Goal: Task Accomplishment & Management: Manage account settings

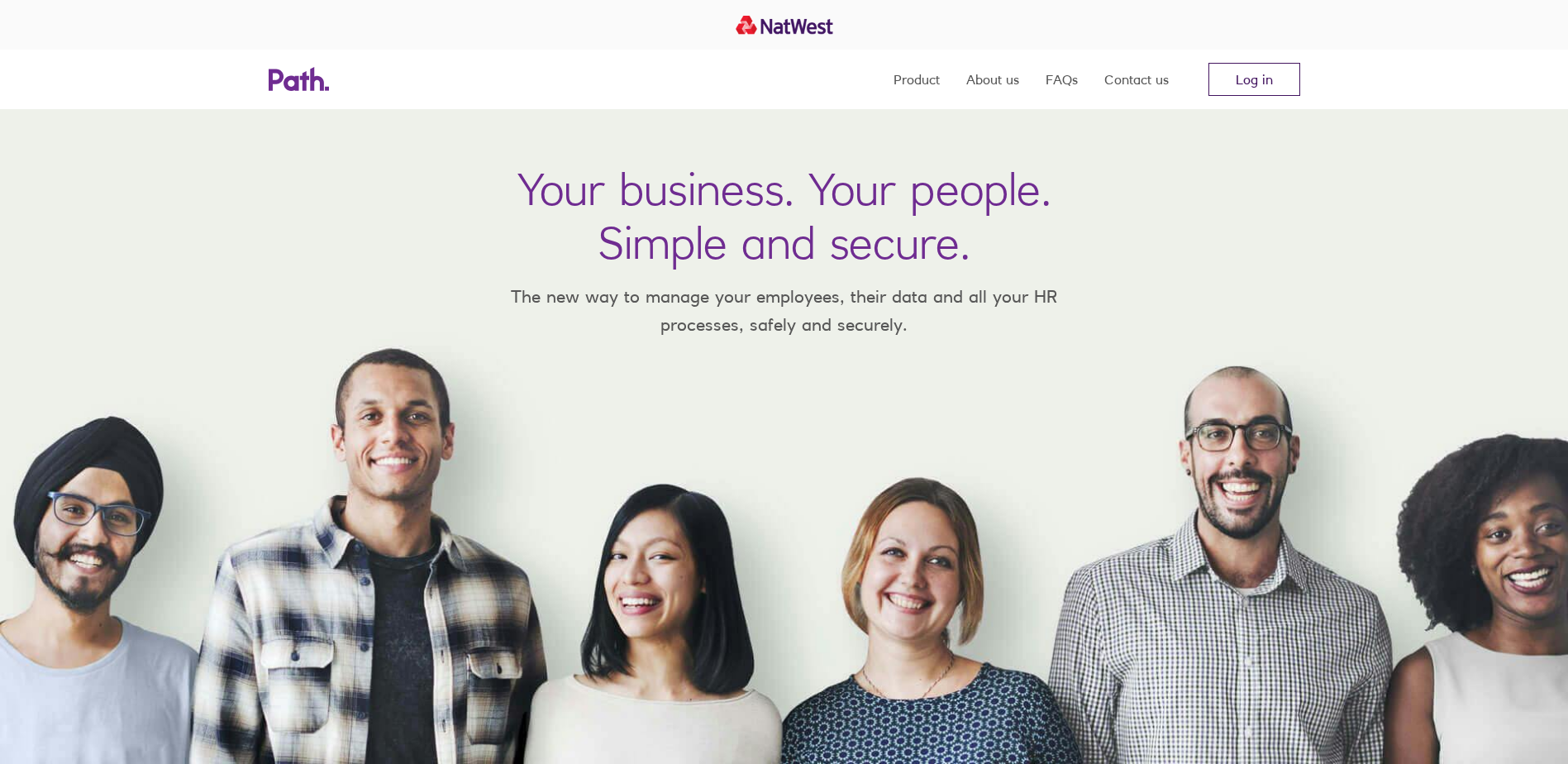
click at [1279, 70] on link "Log in" at bounding box center [1254, 78] width 92 height 33
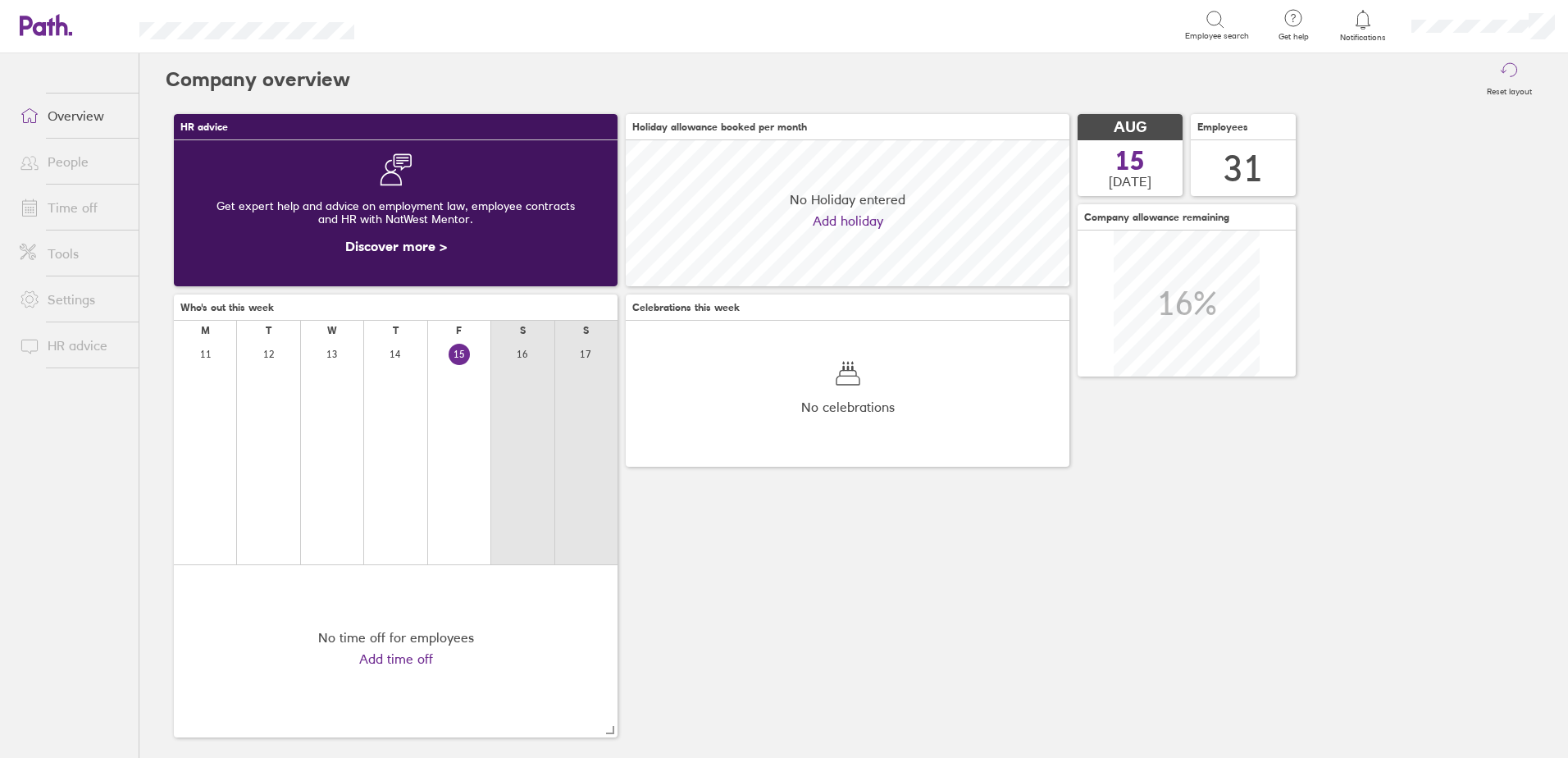
scroll to position [146, 444]
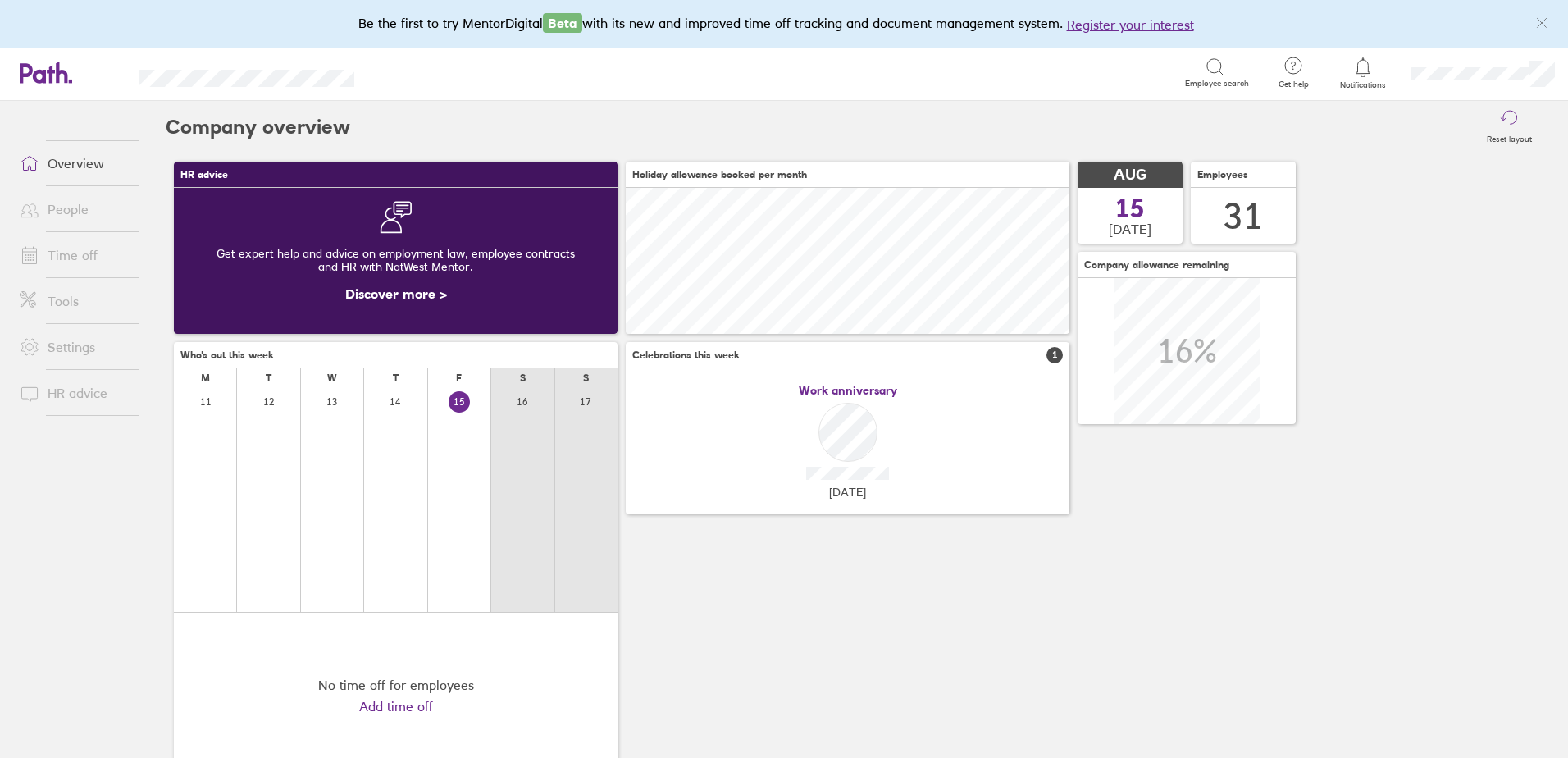
click at [67, 259] on link "Time off" at bounding box center [72, 255] width 132 height 32
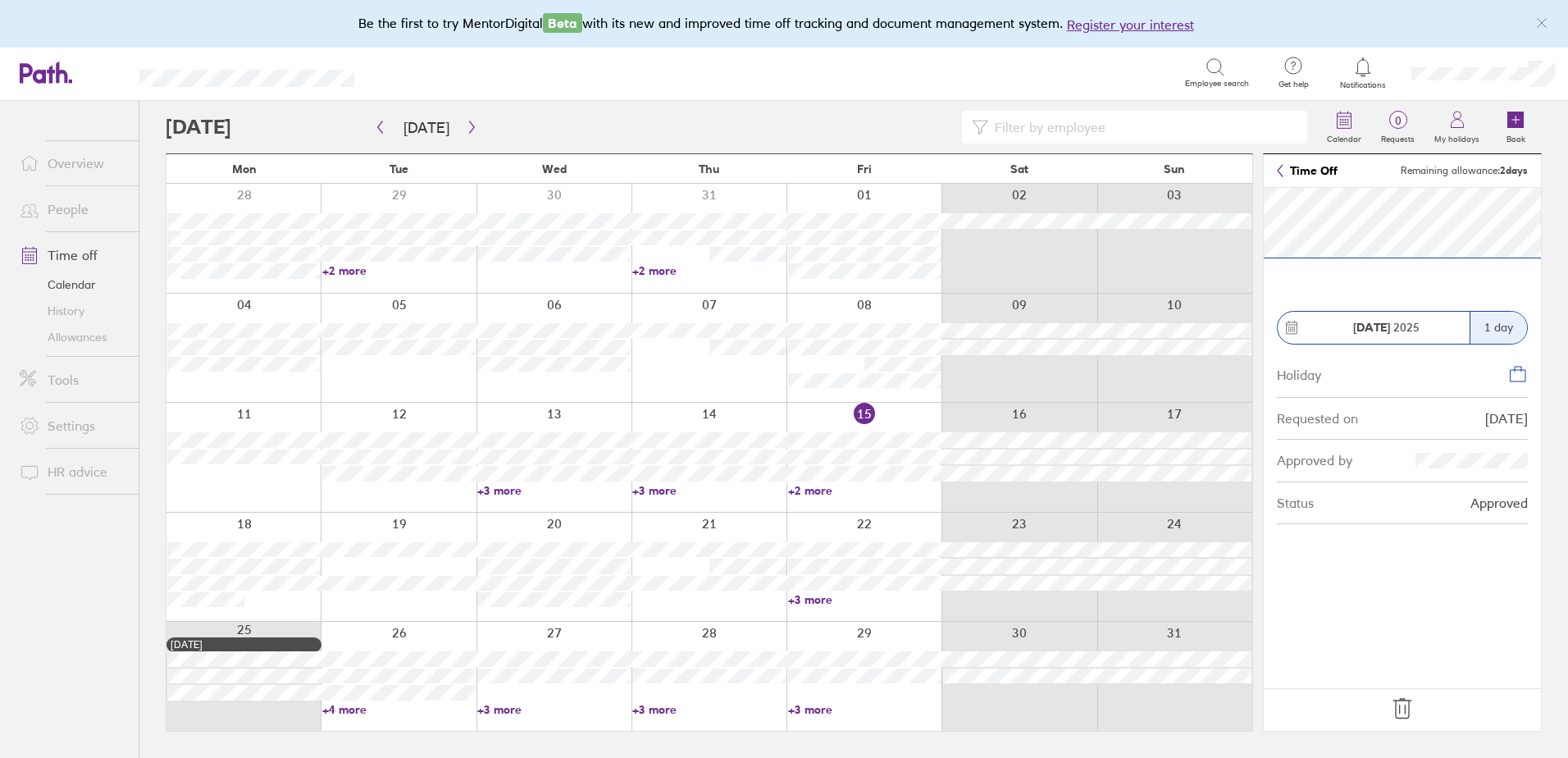
click at [1403, 706] on icon at bounding box center [1402, 708] width 26 height 26
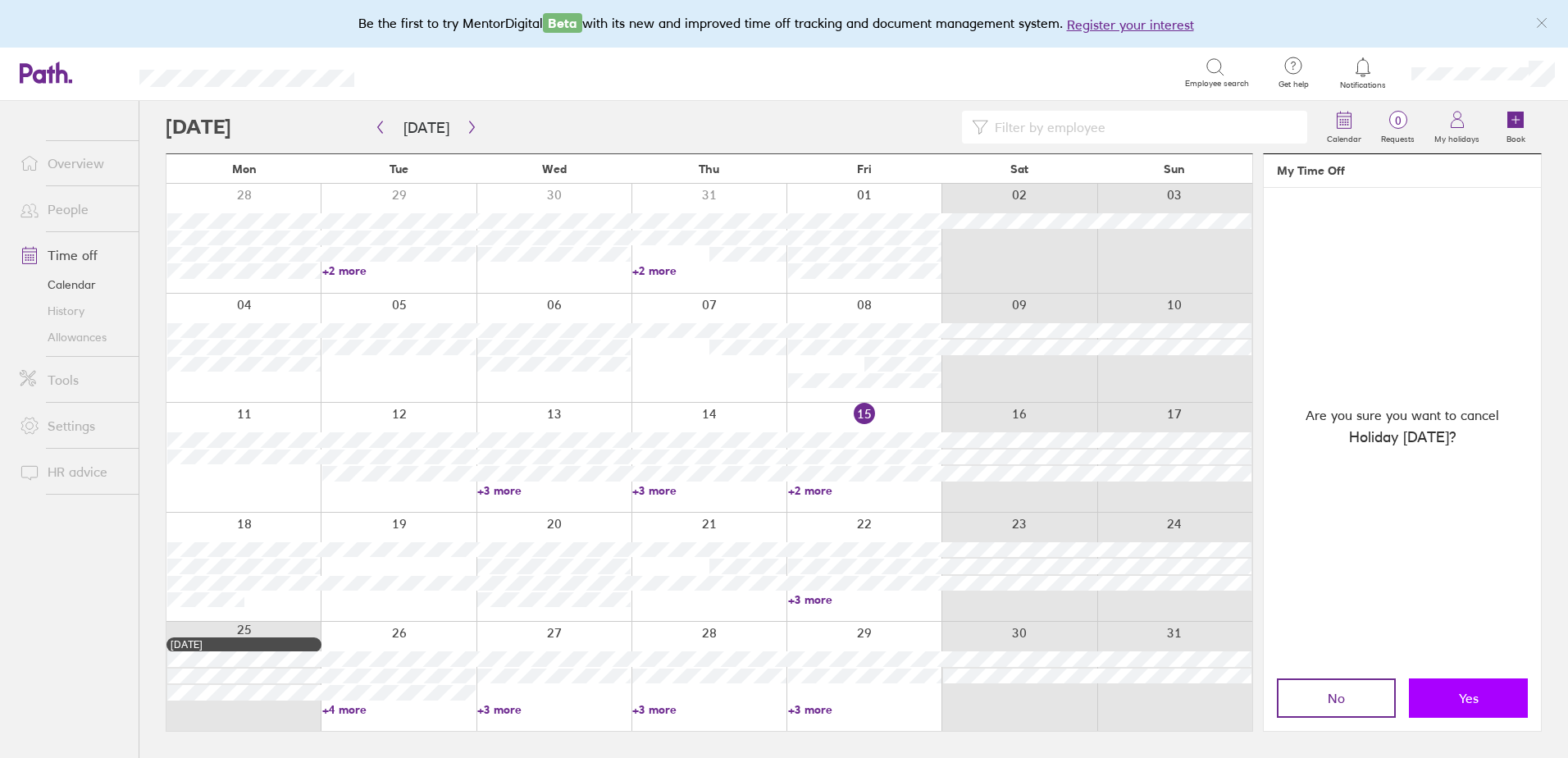
click at [1494, 706] on button "Yes" at bounding box center [1468, 698] width 119 height 39
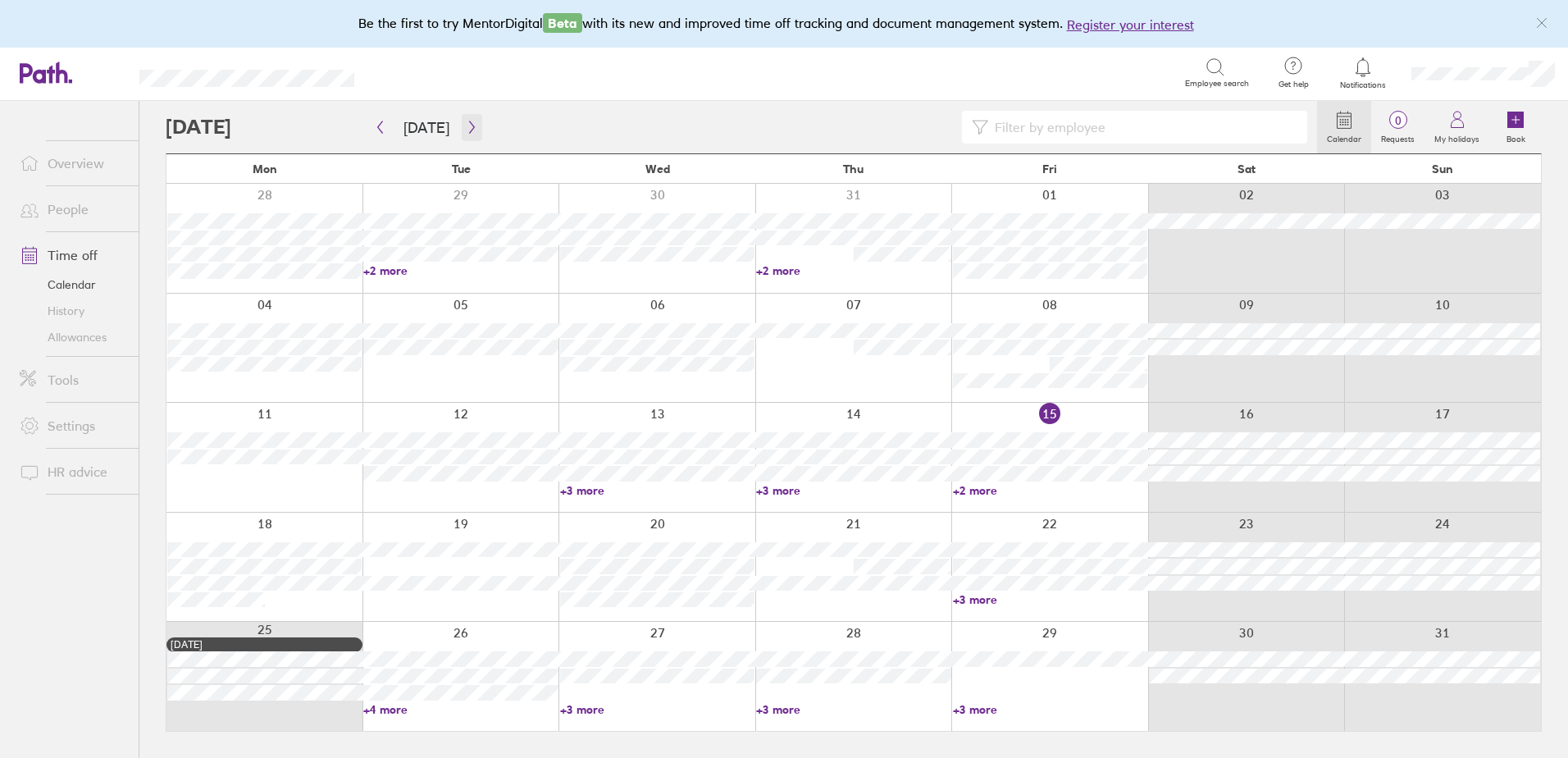
click at [467, 126] on icon "button" at bounding box center [472, 127] width 12 height 13
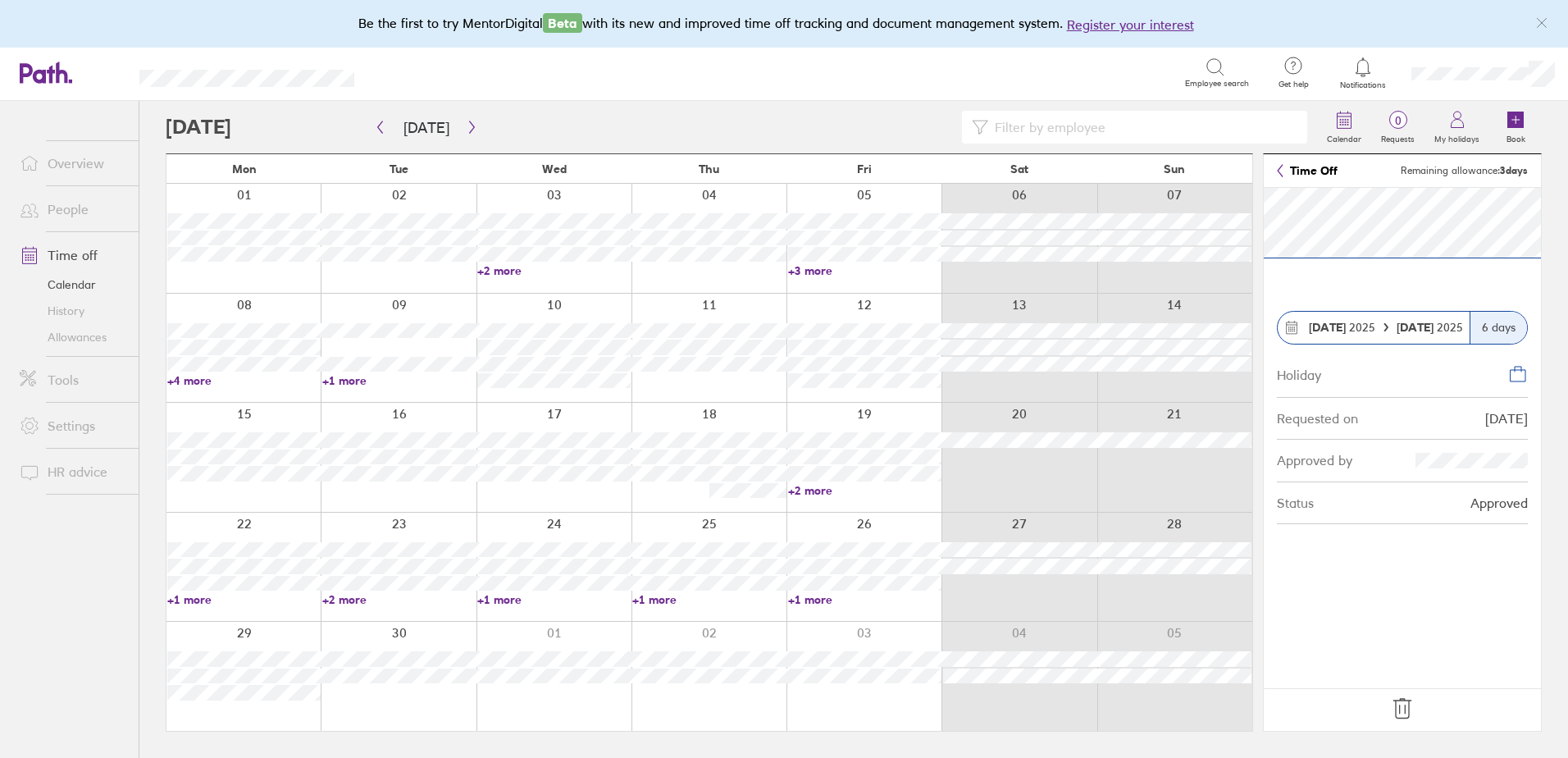
click at [1407, 709] on icon at bounding box center [1402, 708] width 26 height 26
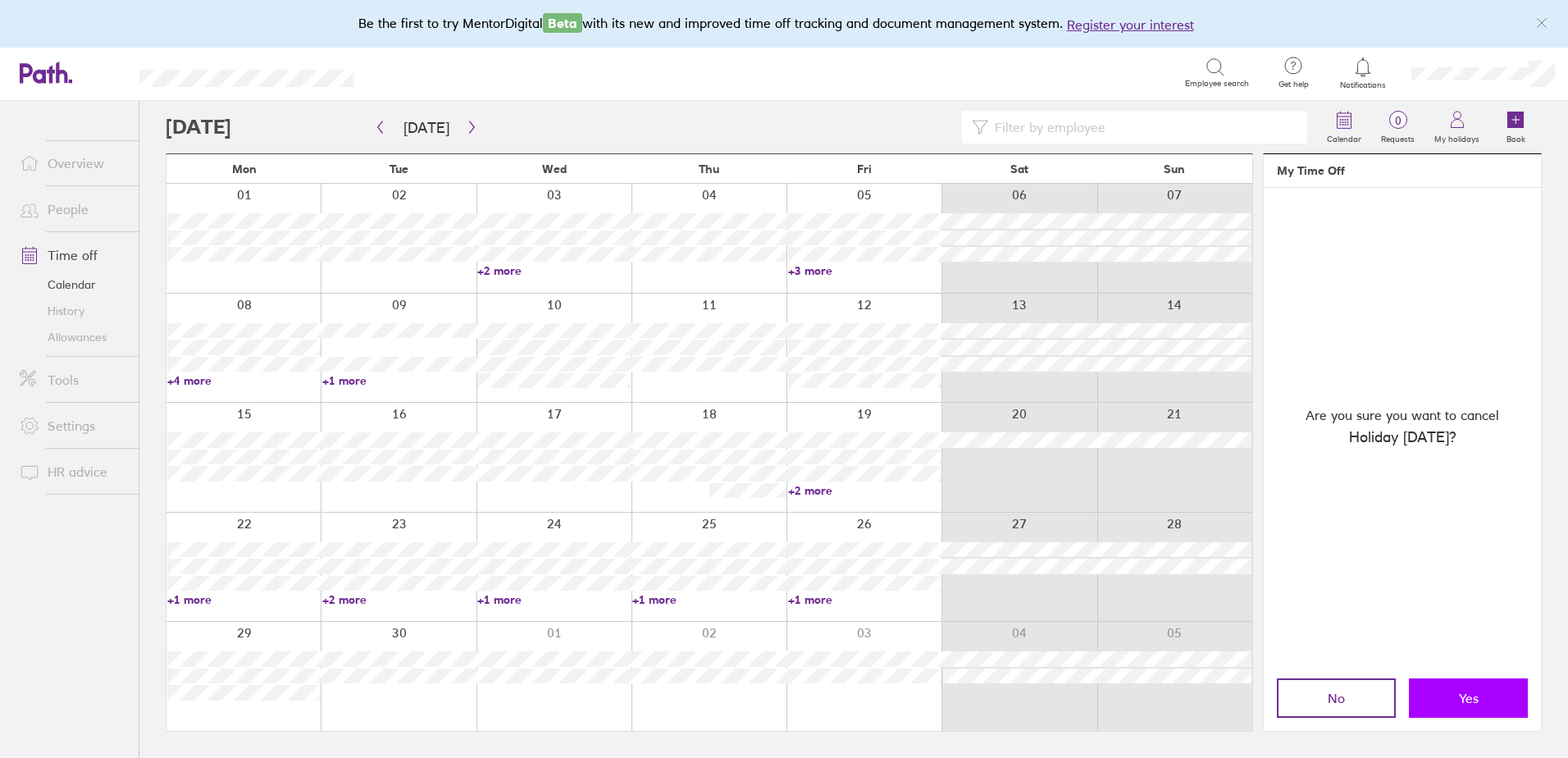
click at [1437, 697] on button "Yes" at bounding box center [1468, 698] width 119 height 39
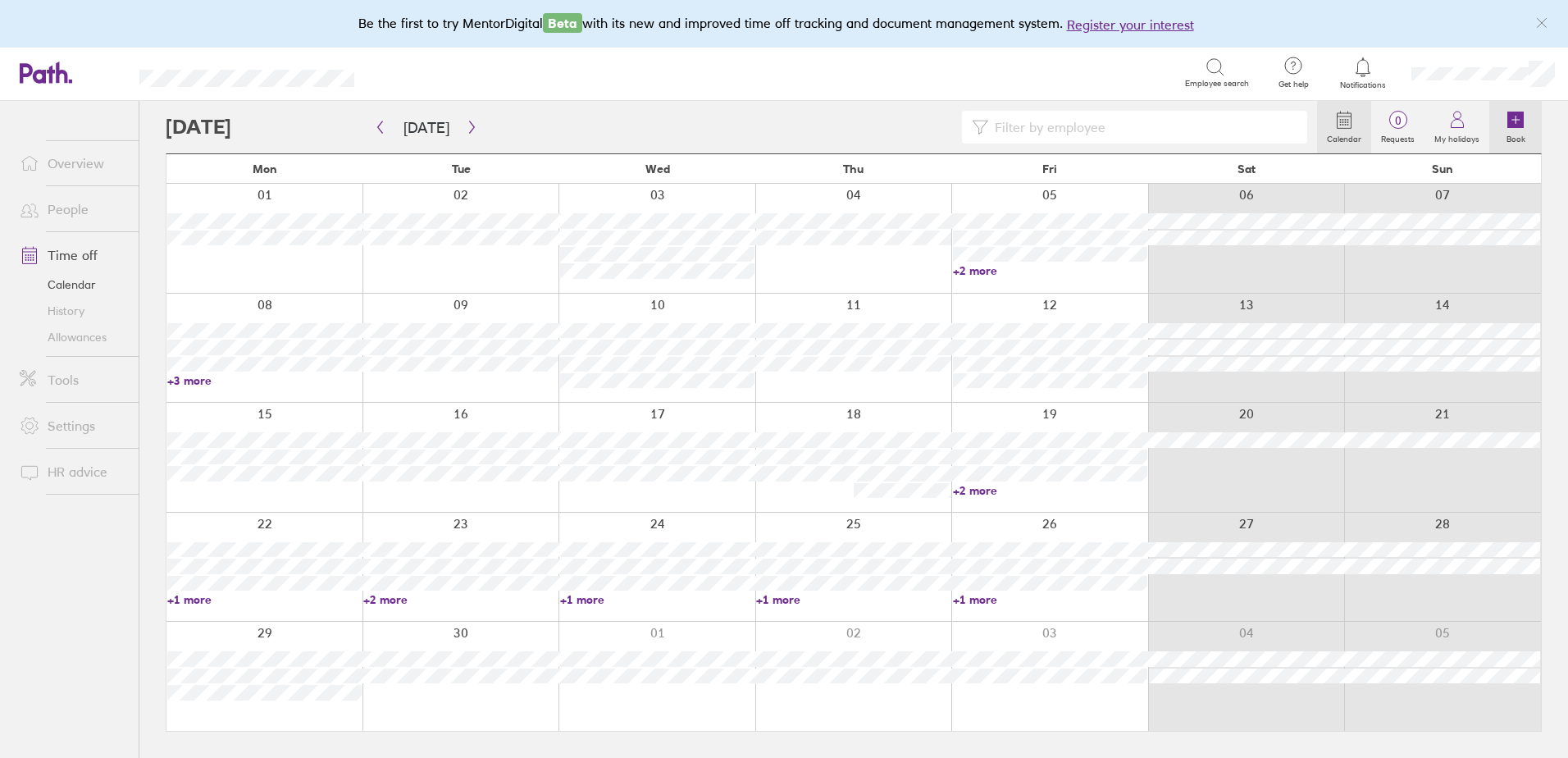
click at [1520, 120] on icon at bounding box center [1516, 120] width 7 height 0
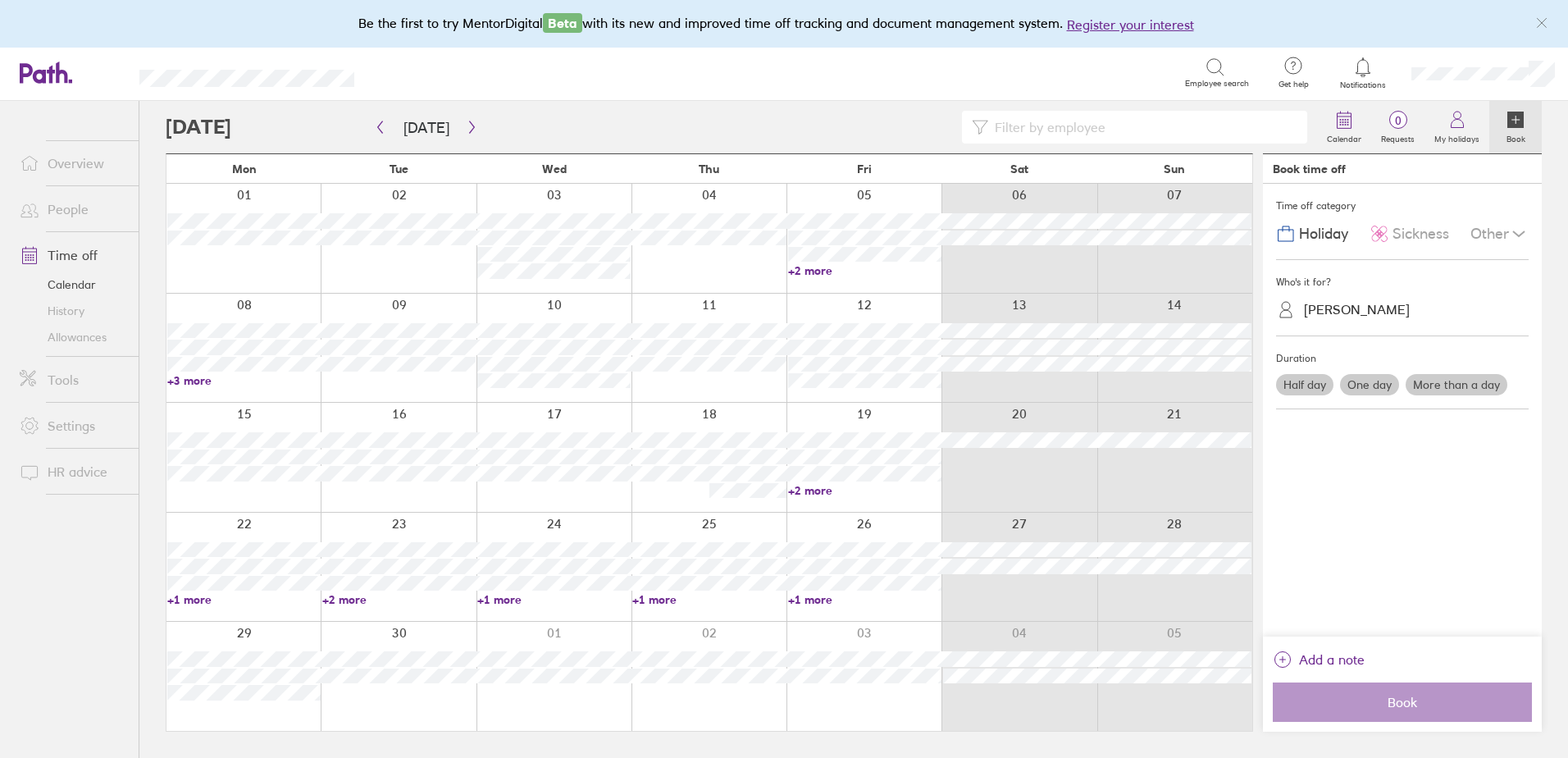
click at [1443, 384] on label "More than a day" at bounding box center [1457, 385] width 102 height 21
click at [0, 0] on input "More than a day" at bounding box center [0, 0] width 0 height 0
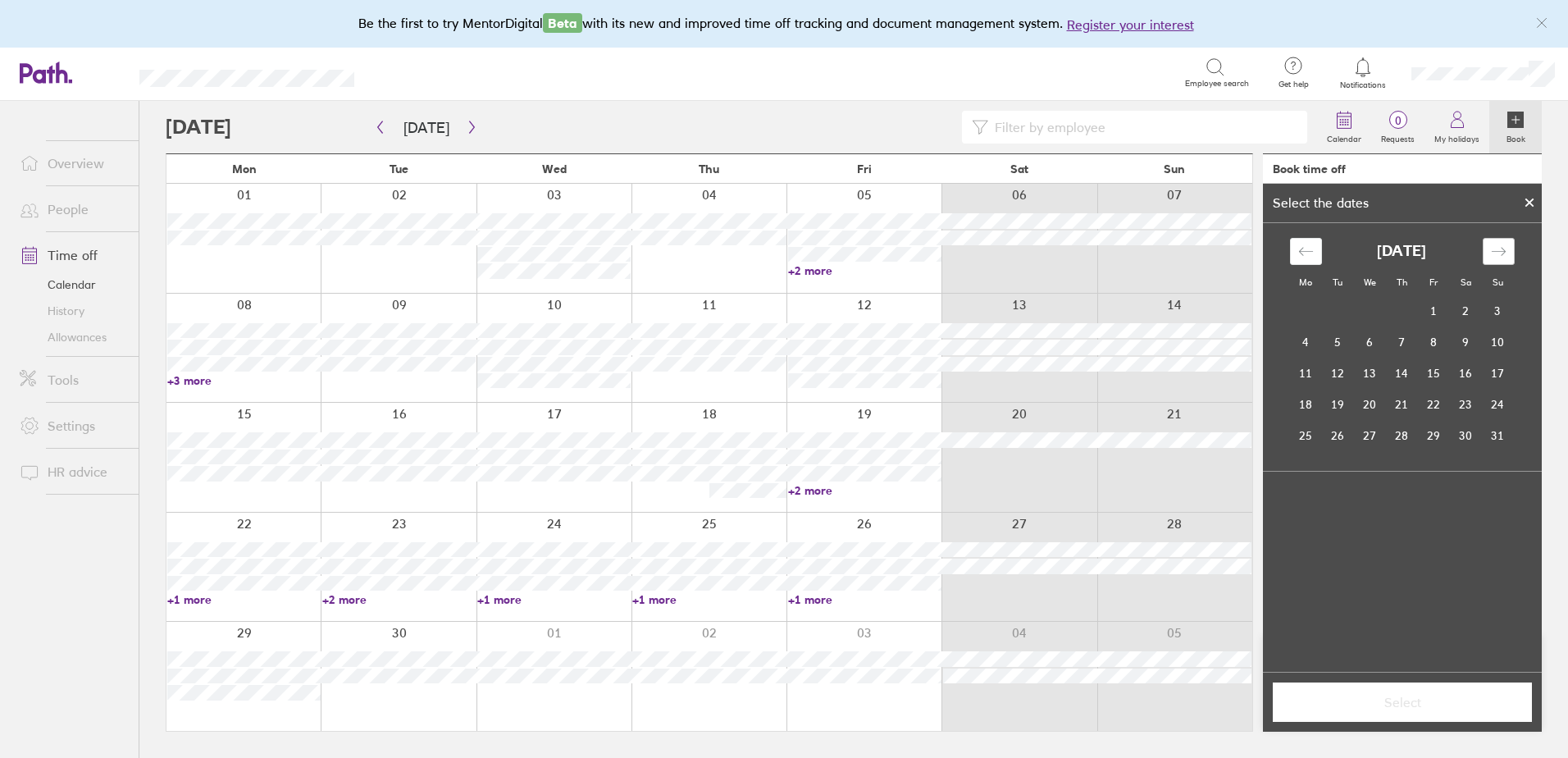
click at [1508, 253] on div "Move forward to switch to the next month." at bounding box center [1498, 251] width 32 height 27
click at [1301, 311] on td "1" at bounding box center [1306, 311] width 32 height 32
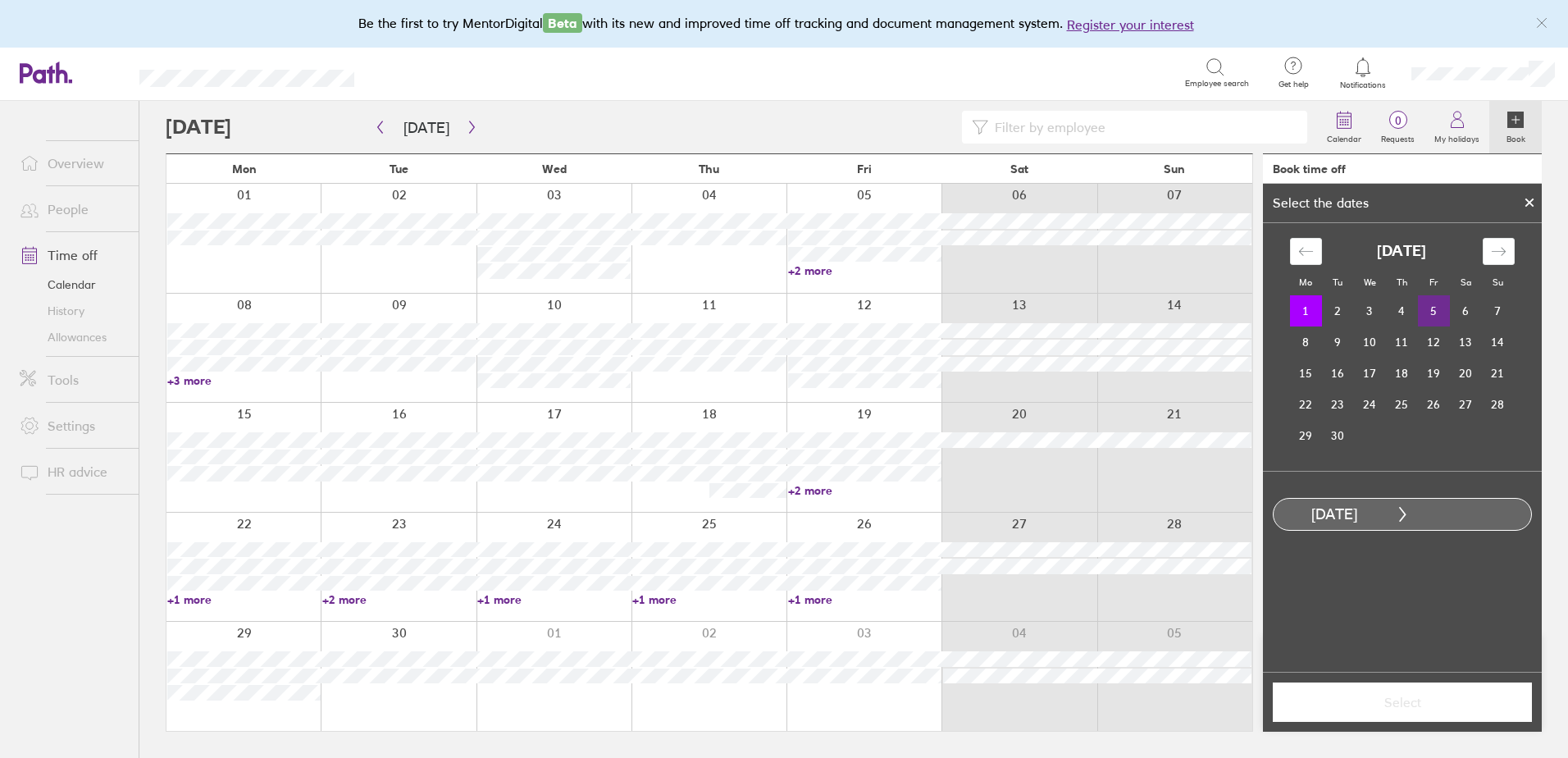
click at [1436, 310] on td "5" at bounding box center [1434, 311] width 32 height 32
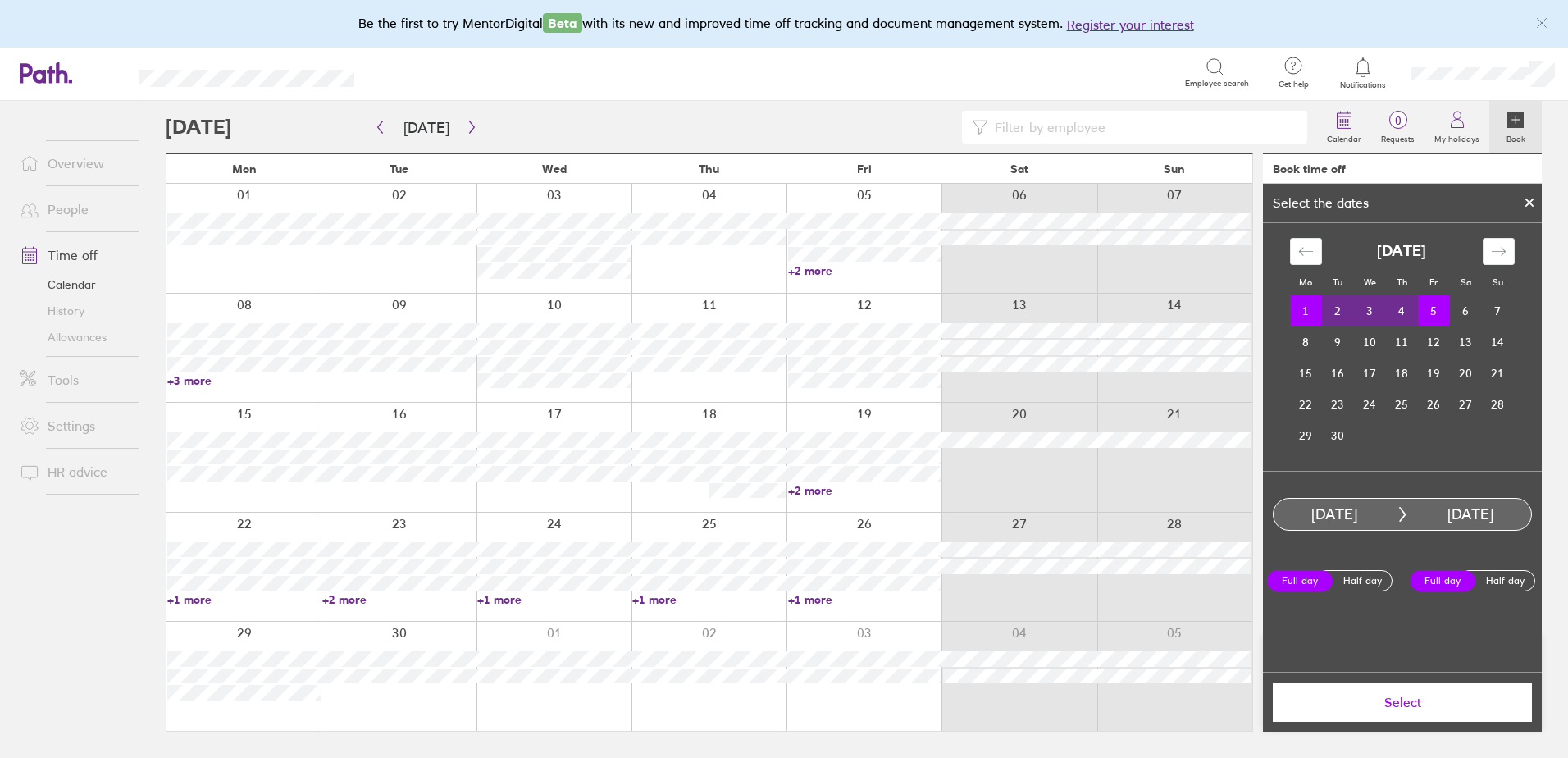
click at [1362, 710] on button "Select" at bounding box center [1402, 701] width 259 height 39
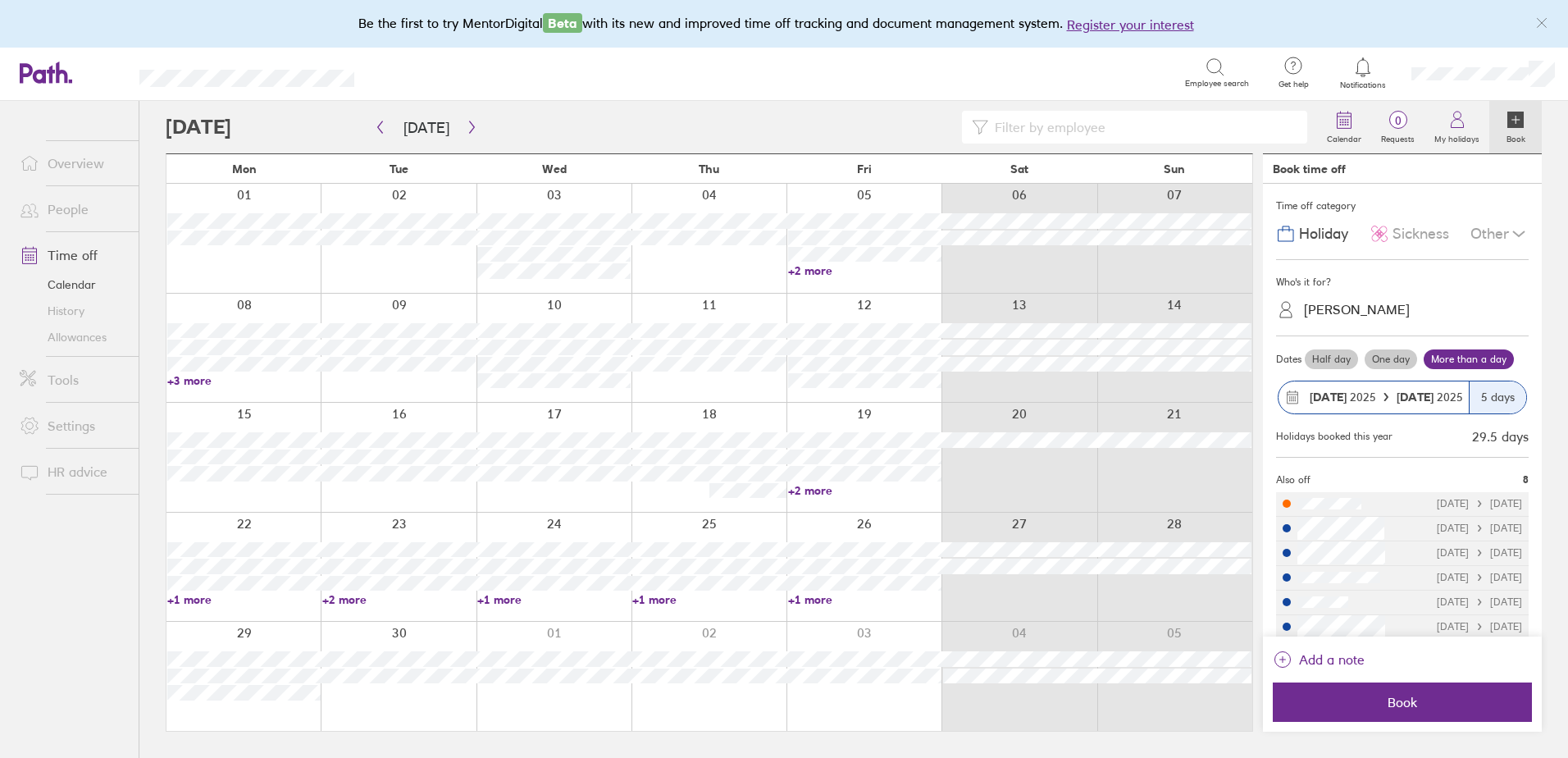
click at [1354, 311] on div "[PERSON_NAME]" at bounding box center [1357, 310] width 106 height 16
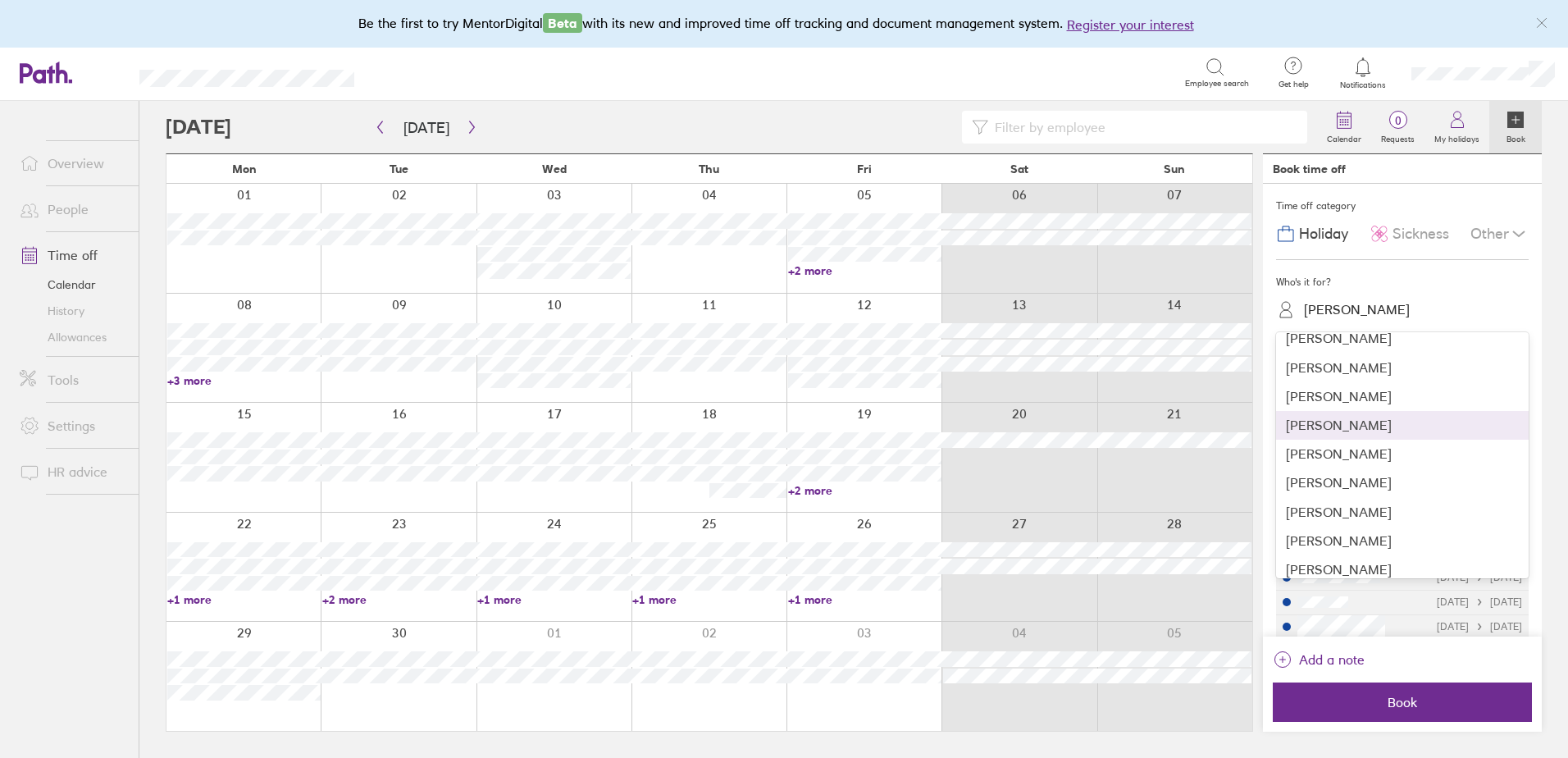
scroll to position [410, 0]
click at [1331, 491] on div "[PERSON_NAME]" at bounding box center [1402, 488] width 253 height 29
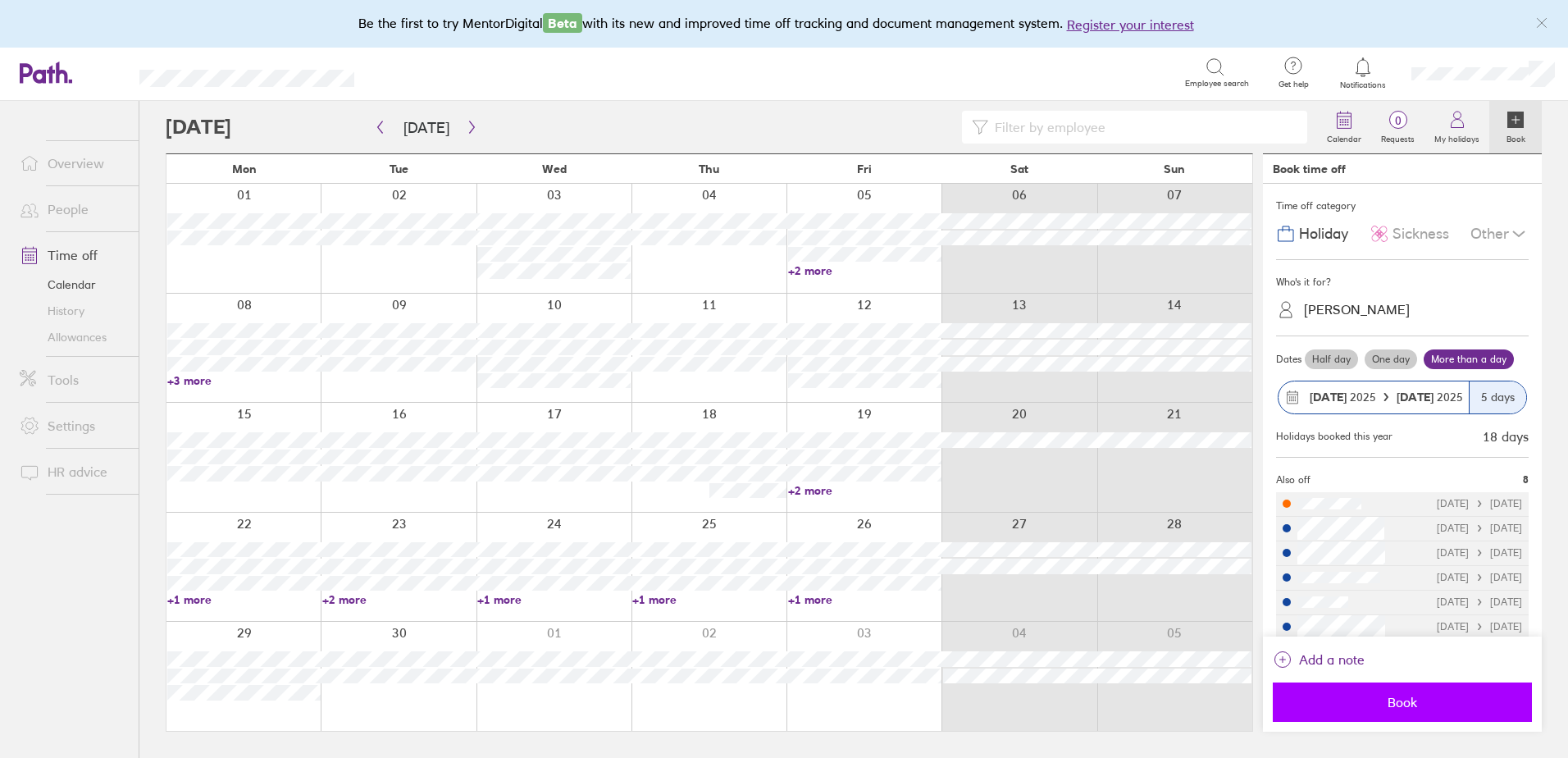
click at [1401, 702] on span "Book" at bounding box center [1402, 702] width 236 height 15
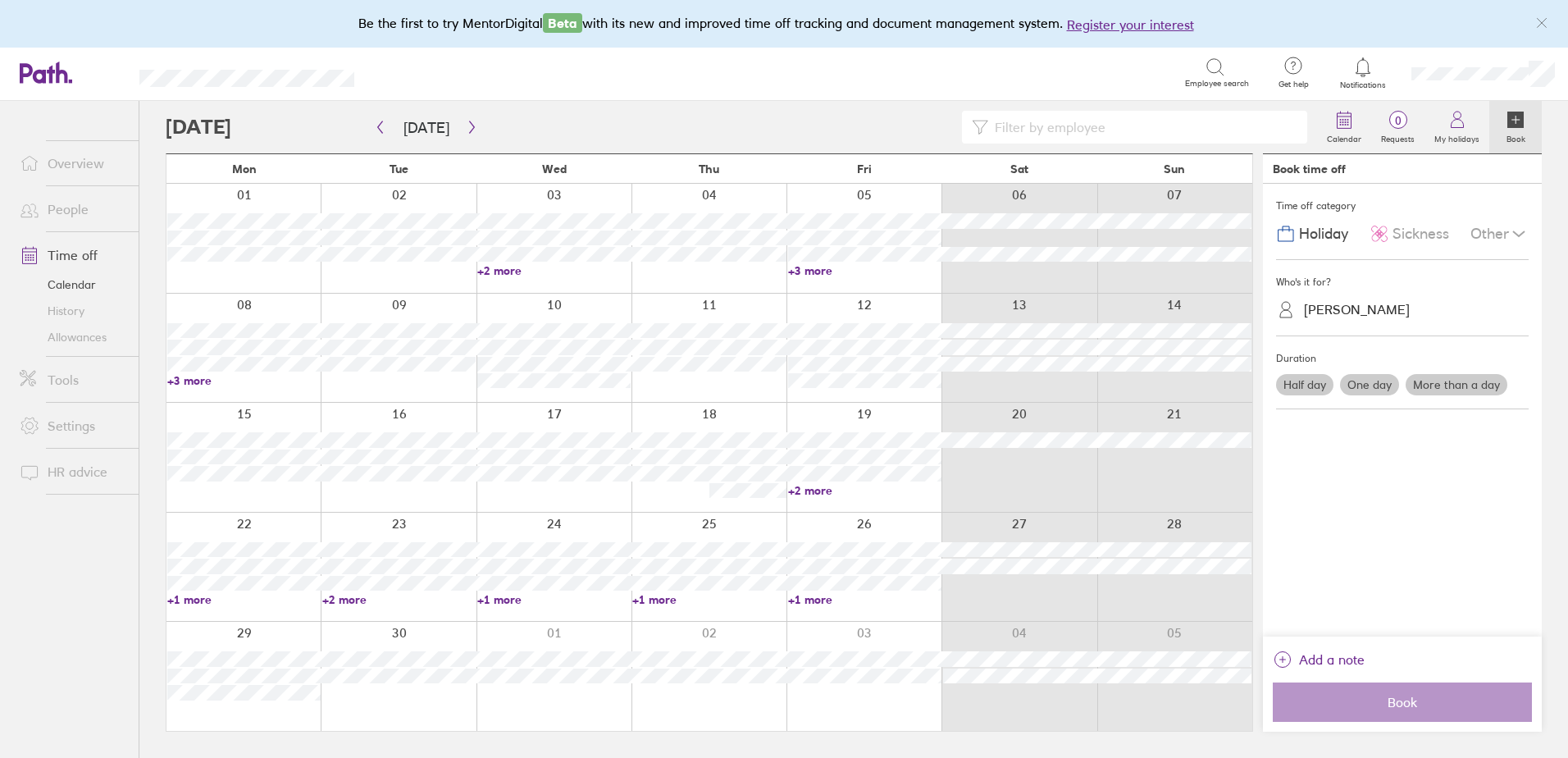
click at [80, 210] on link "People" at bounding box center [72, 208] width 132 height 32
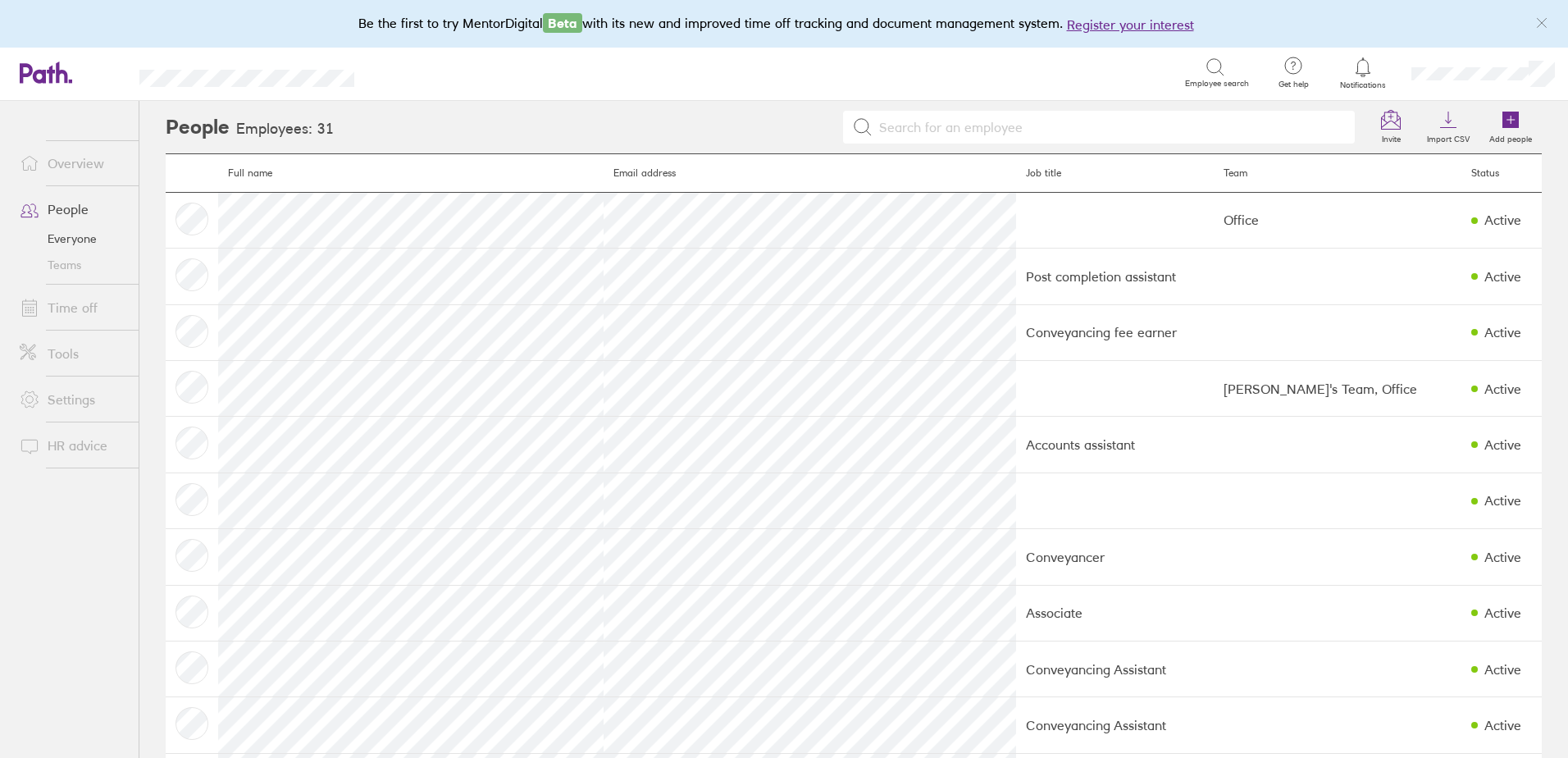
scroll to position [656, 0]
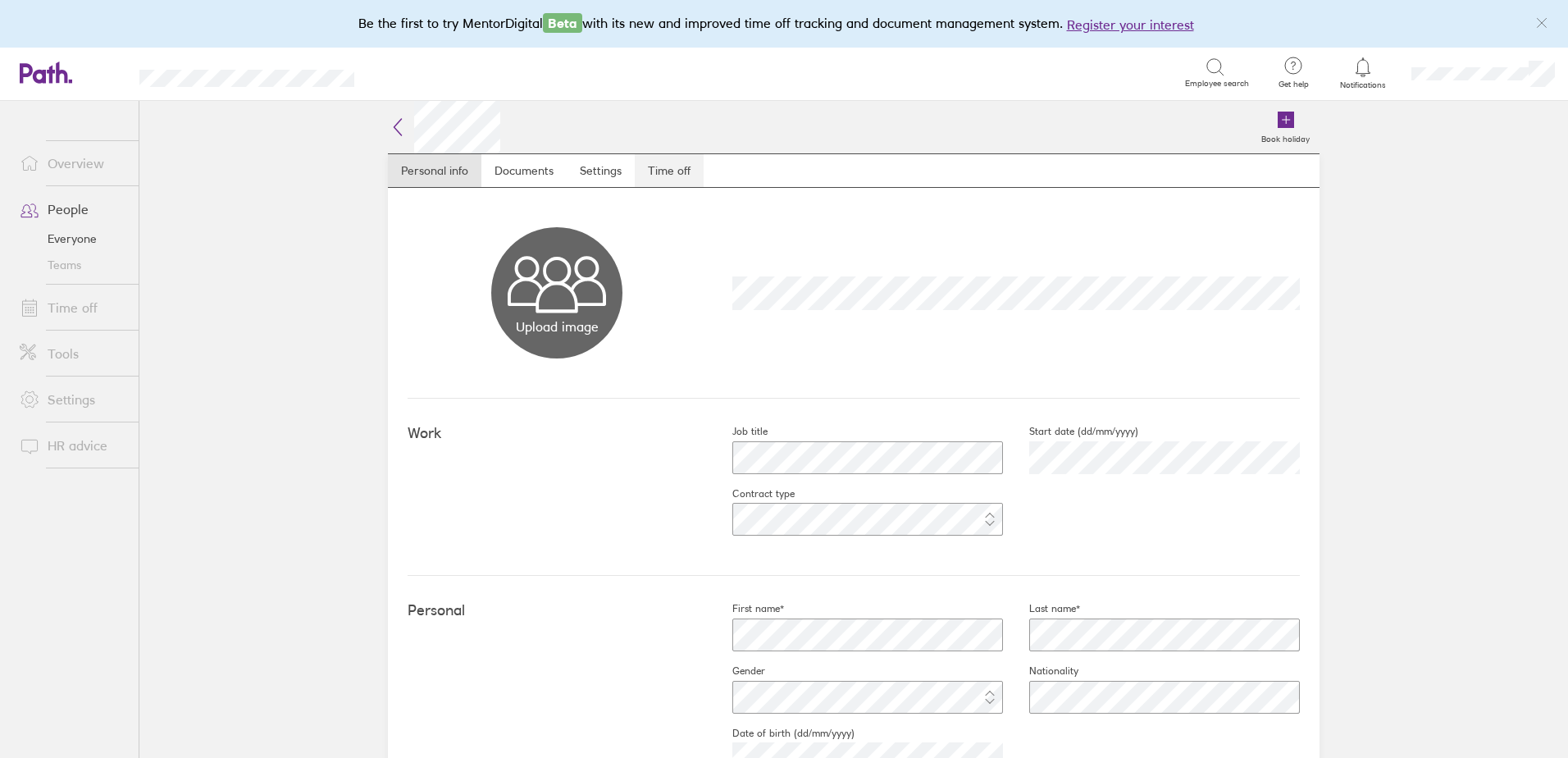
click at [656, 169] on link "Time off" at bounding box center [669, 170] width 69 height 32
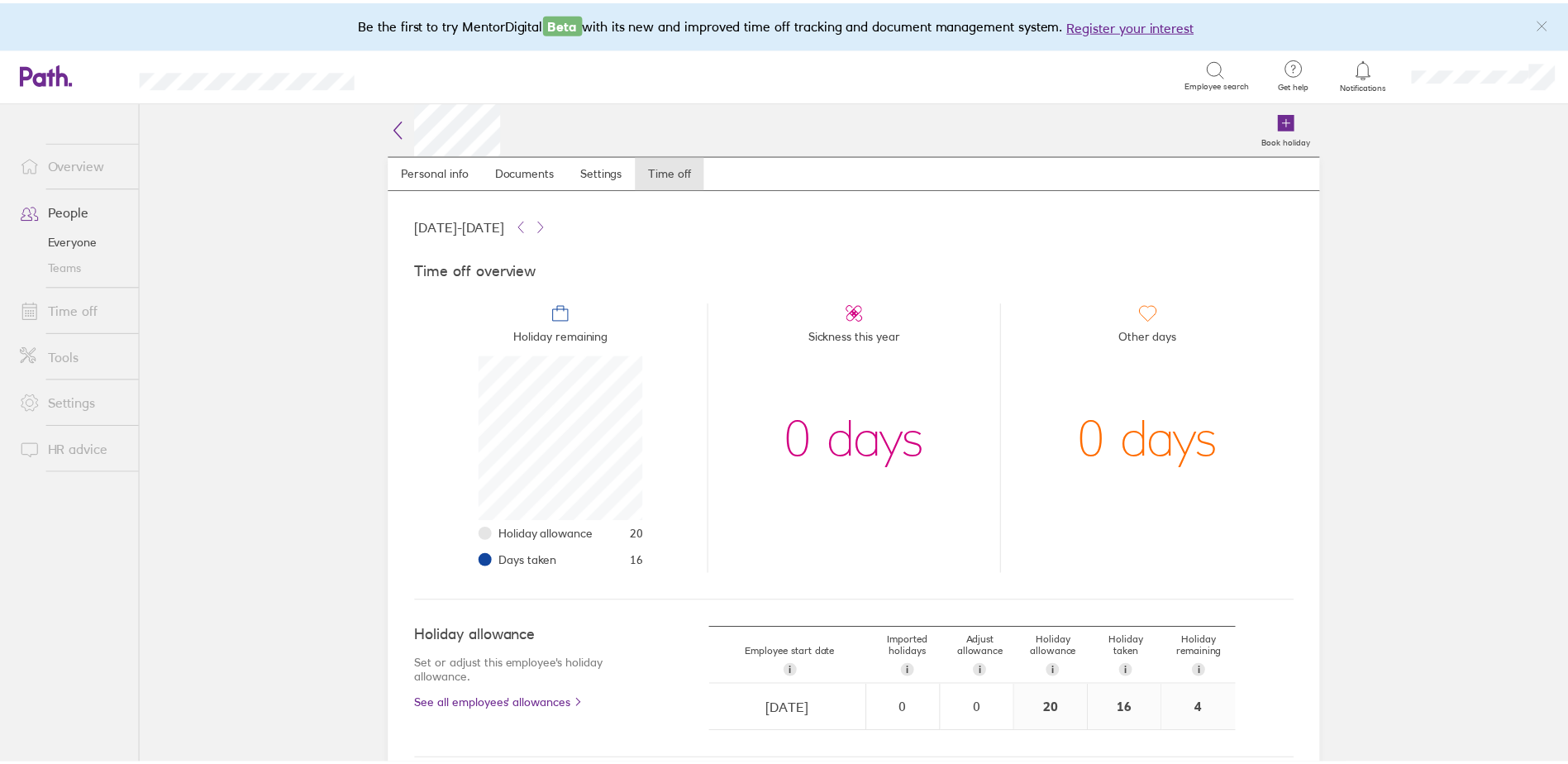
scroll to position [165, 165]
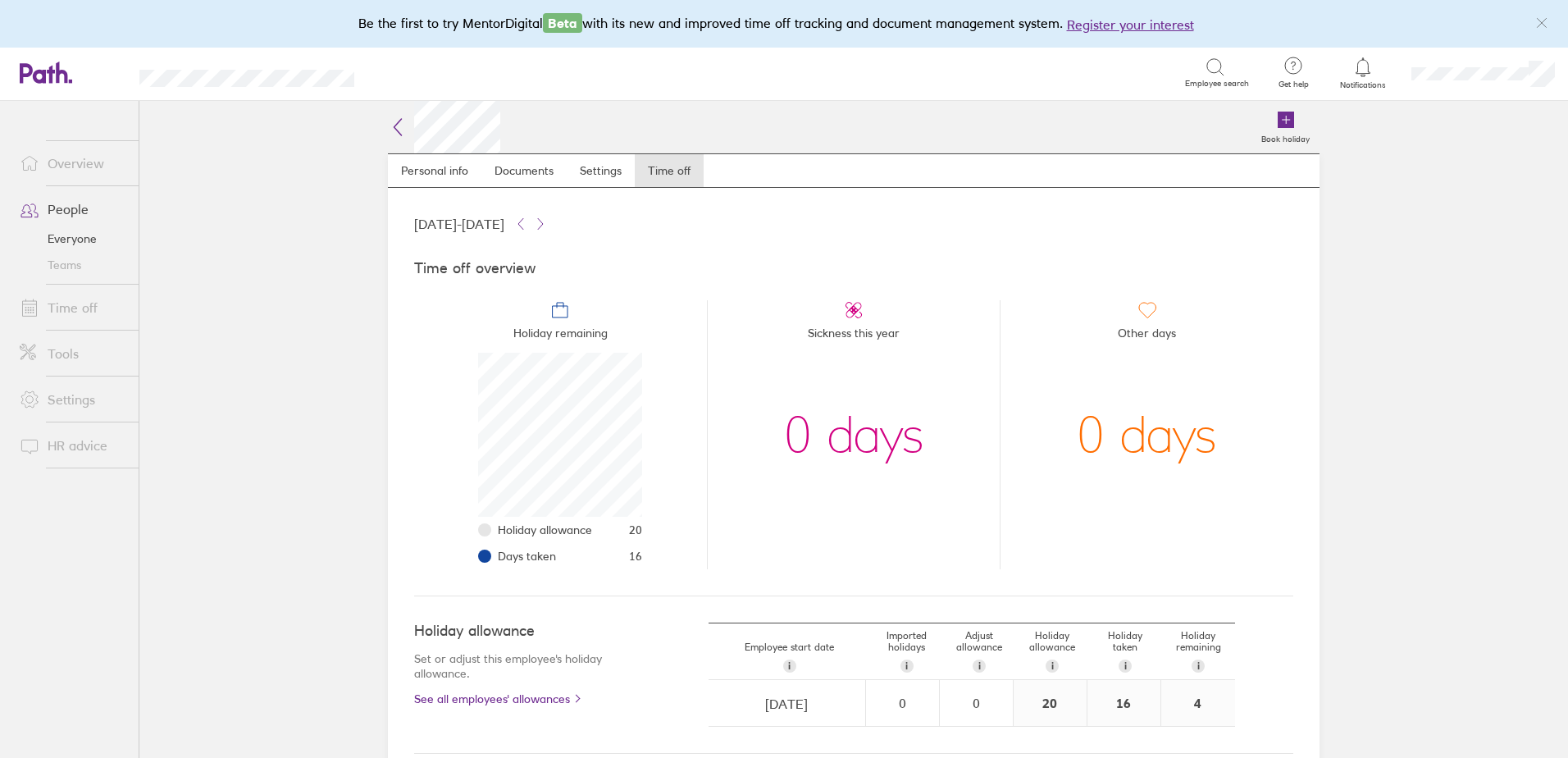
click at [393, 125] on icon at bounding box center [398, 127] width 19 height 19
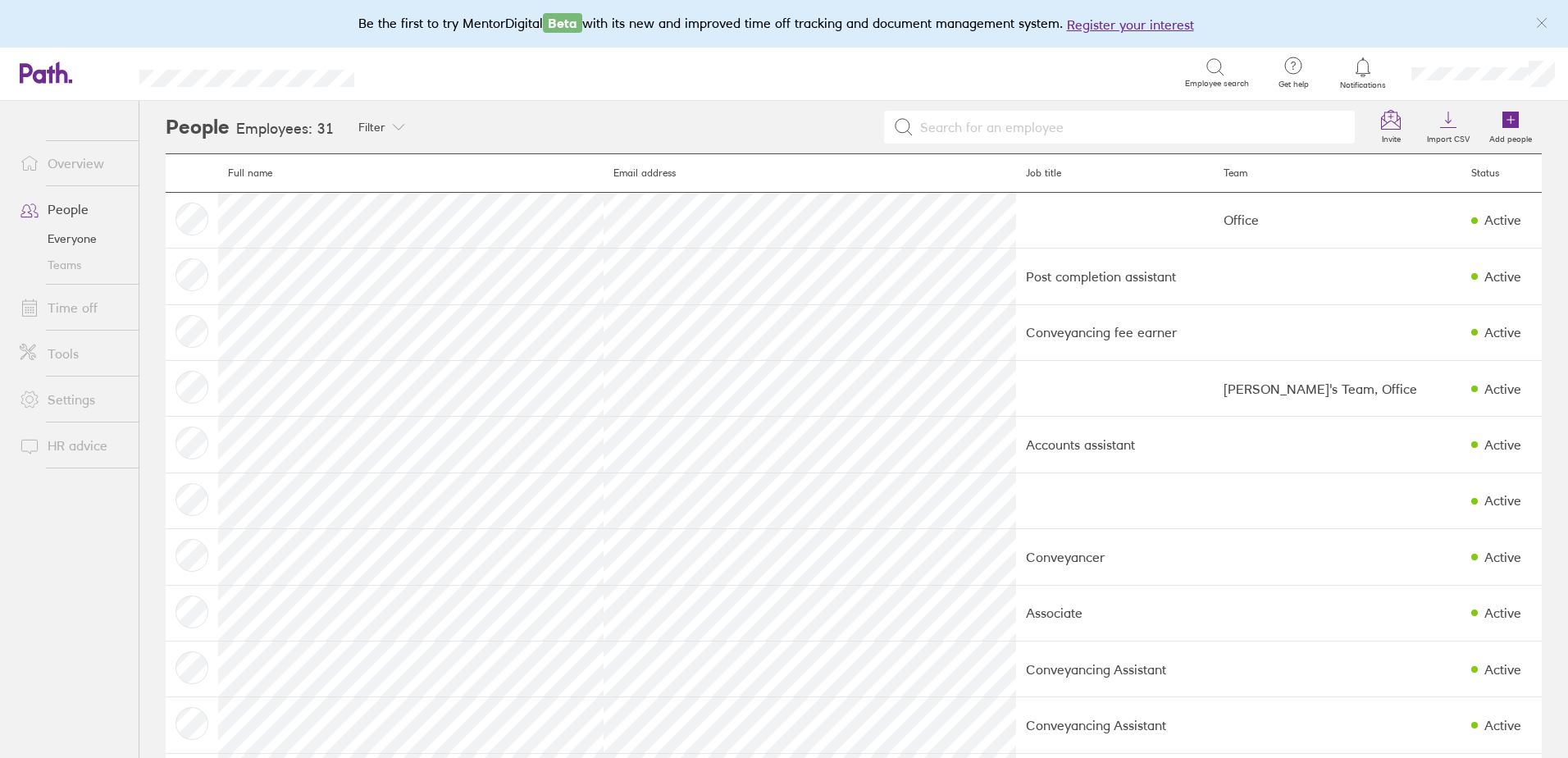
click at [91, 302] on link "Time off" at bounding box center [72, 307] width 132 height 32
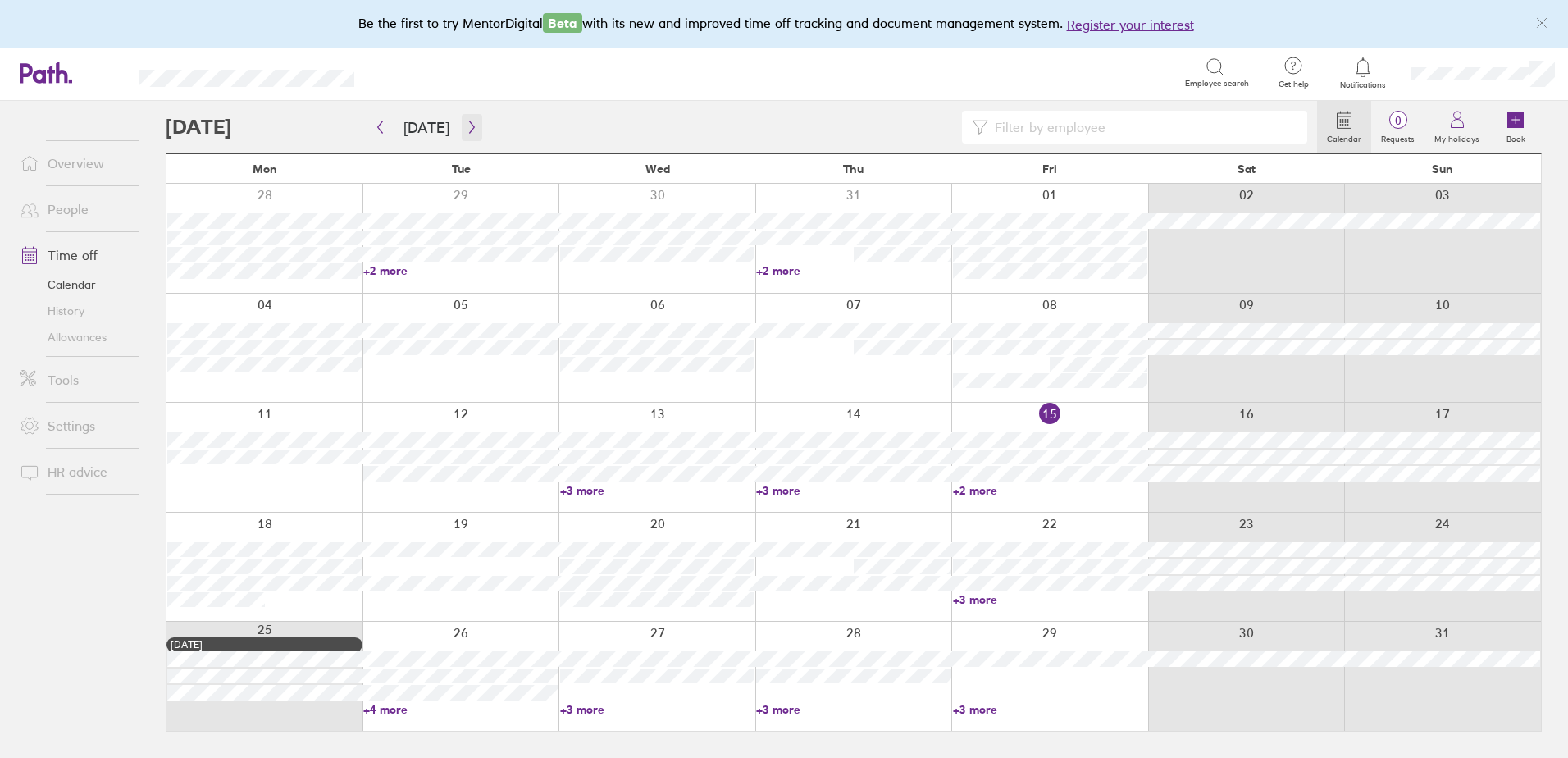
click at [474, 122] on button "button" at bounding box center [472, 127] width 20 height 27
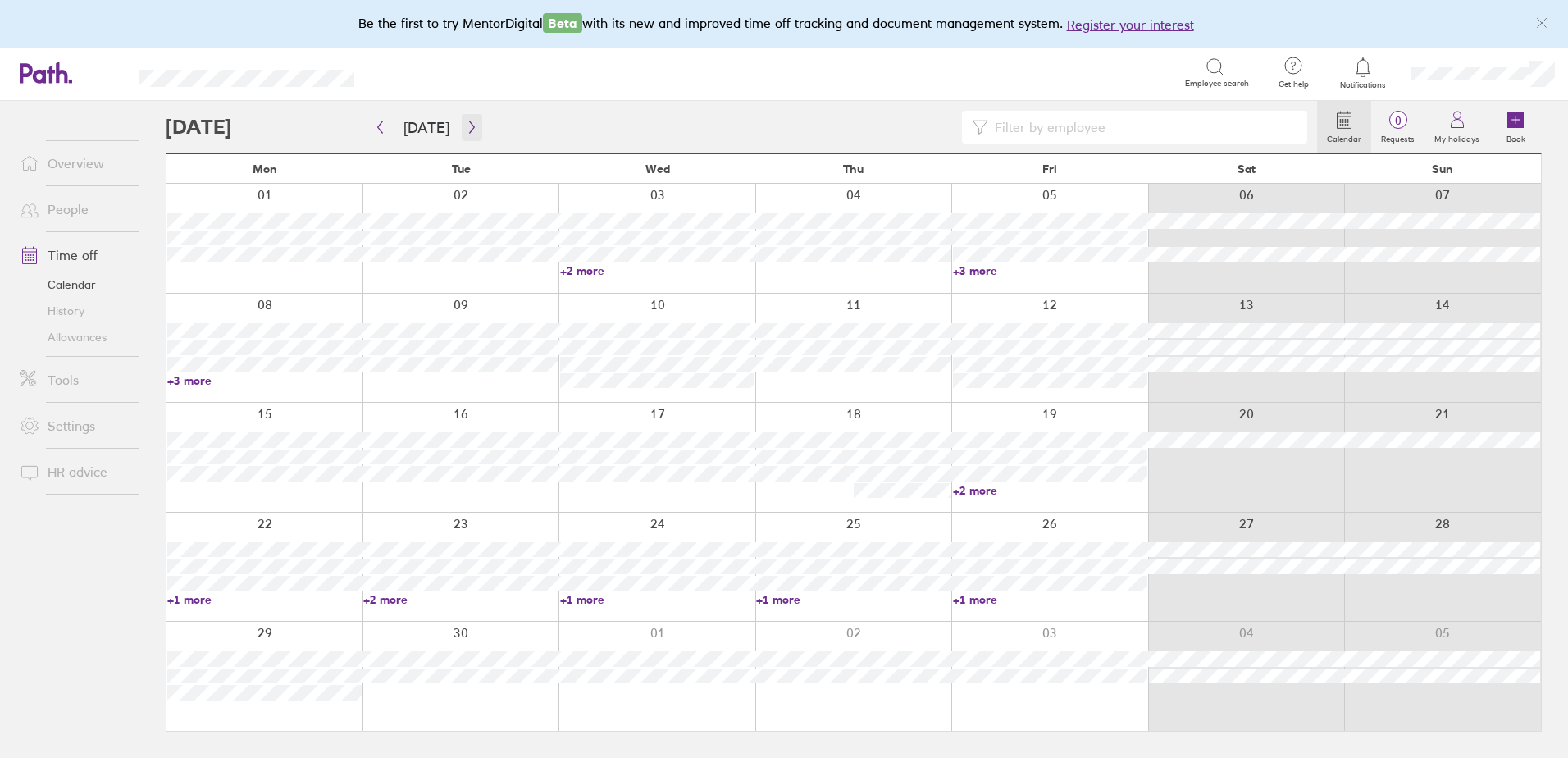
click at [468, 130] on icon "button" at bounding box center [472, 127] width 12 height 13
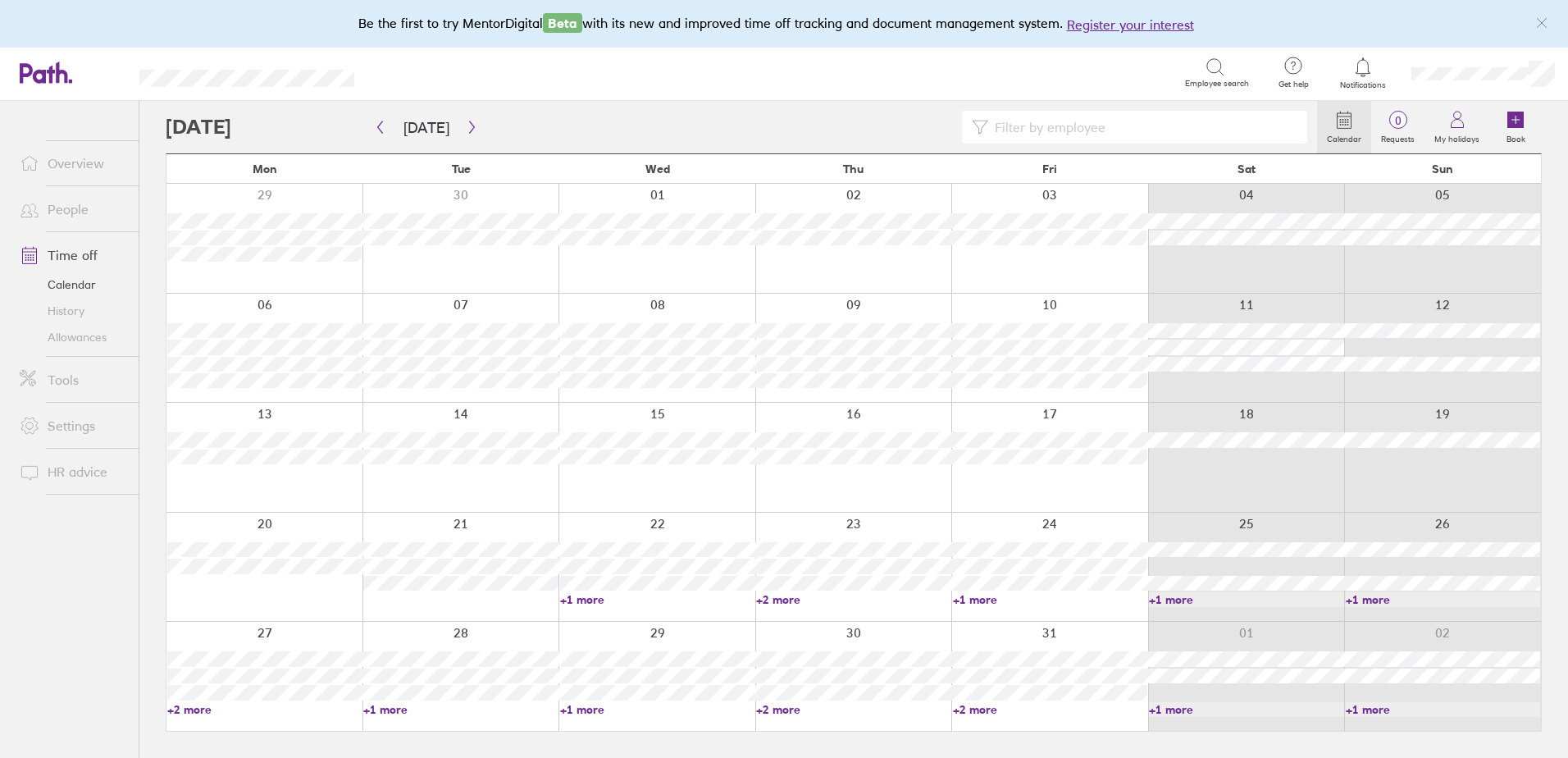
click at [196, 707] on link "+2 more" at bounding box center [265, 710] width 195 height 15
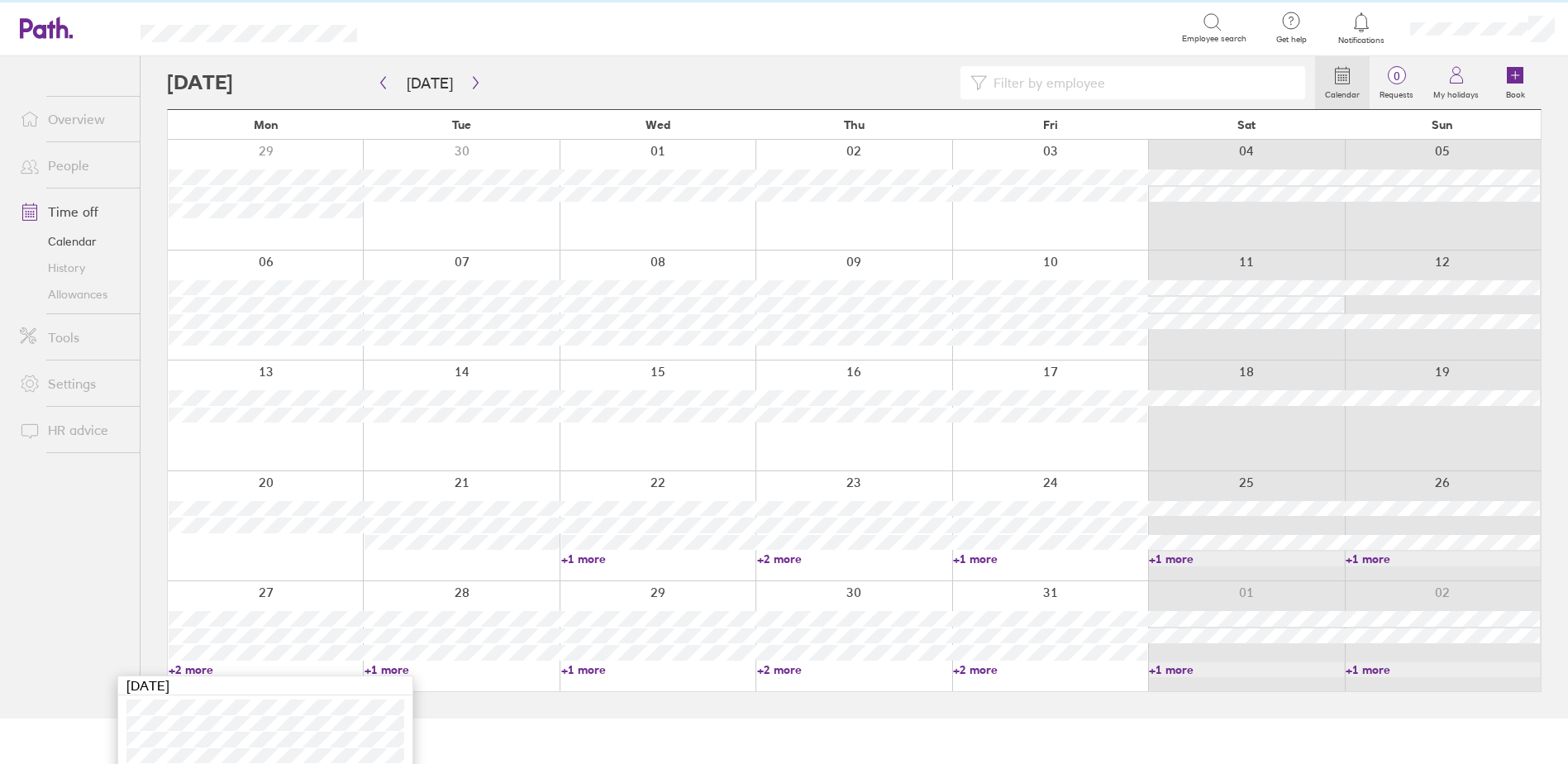
scroll to position [69, 0]
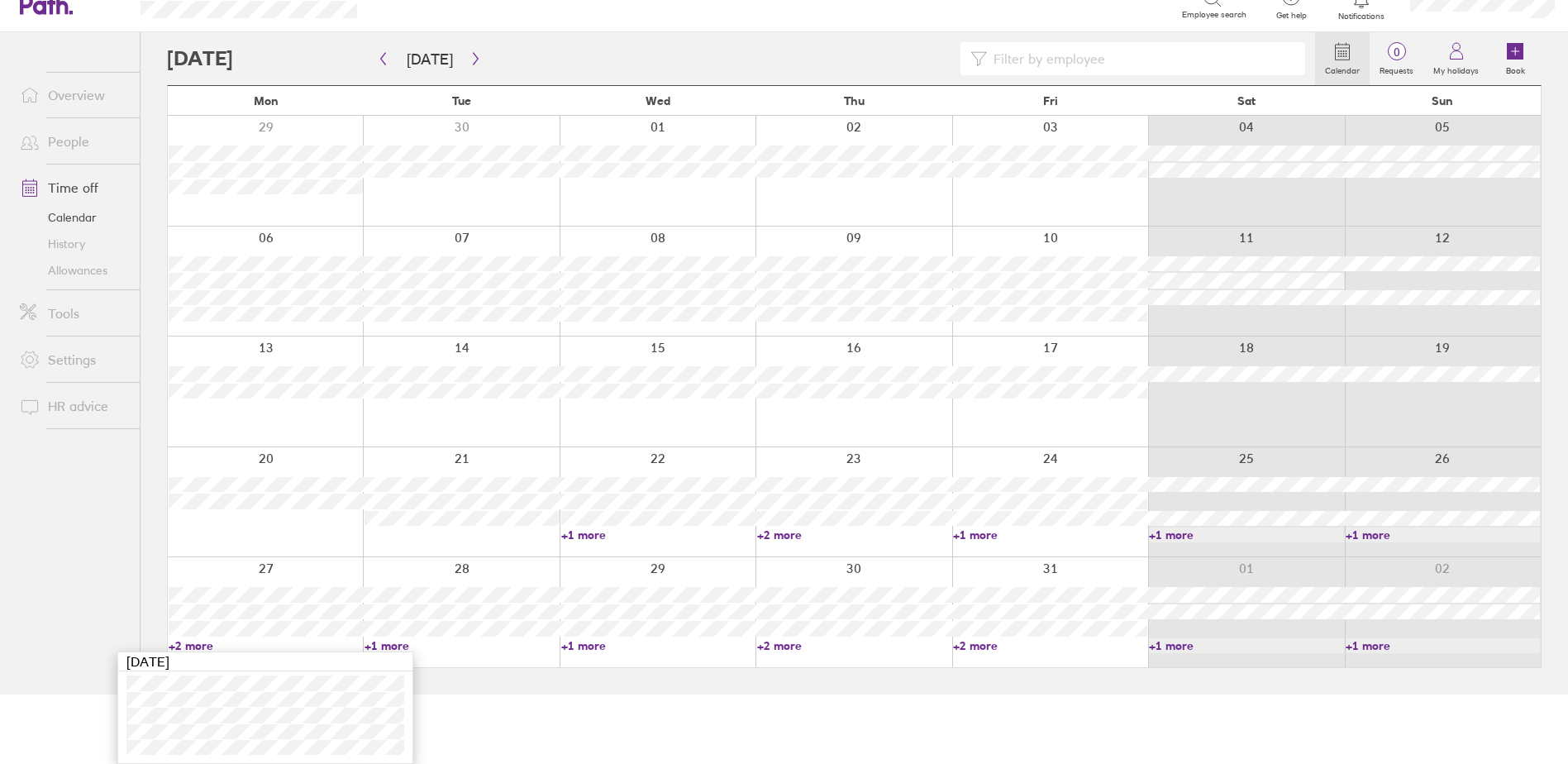
click at [572, 686] on main "[DATE] [DATE] Mon Tue Wed Thu Fri Sat Sun 29 30 01 02 03 04 05 06 07 08 09 10 1…" at bounding box center [855, 363] width 1375 height 662
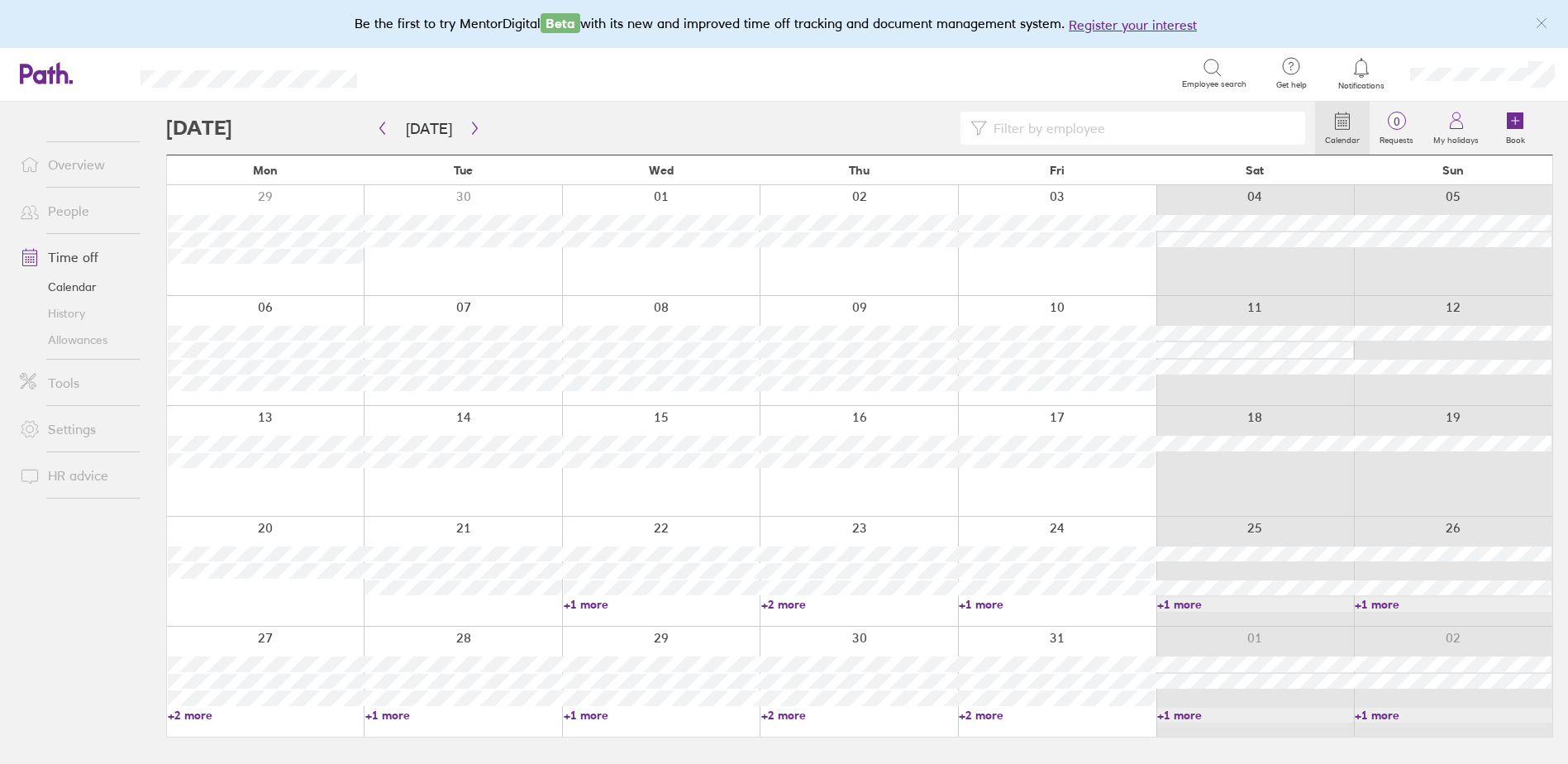
scroll to position [0, 0]
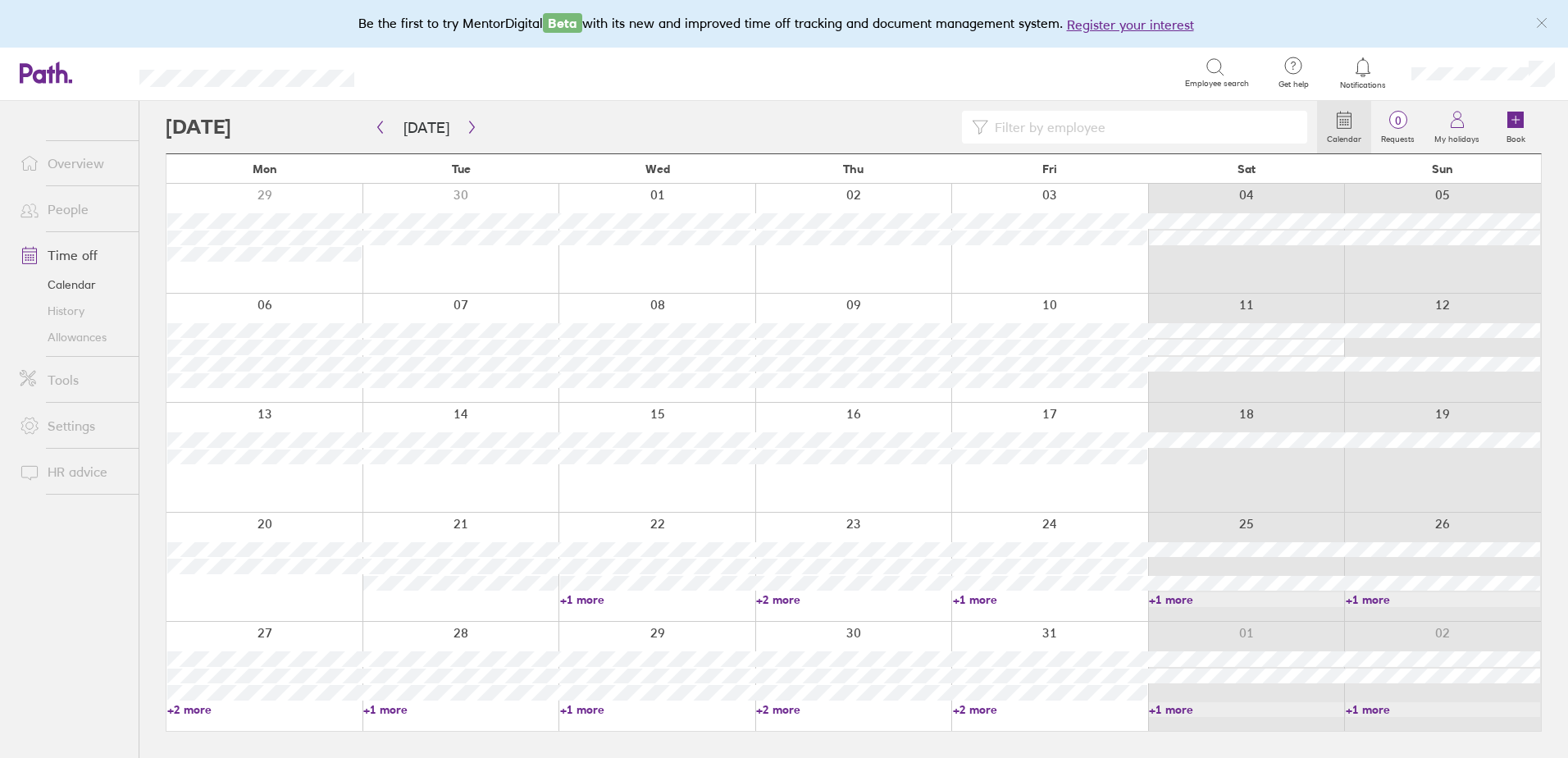
click at [588, 702] on link "+1 more" at bounding box center [657, 710] width 195 height 15
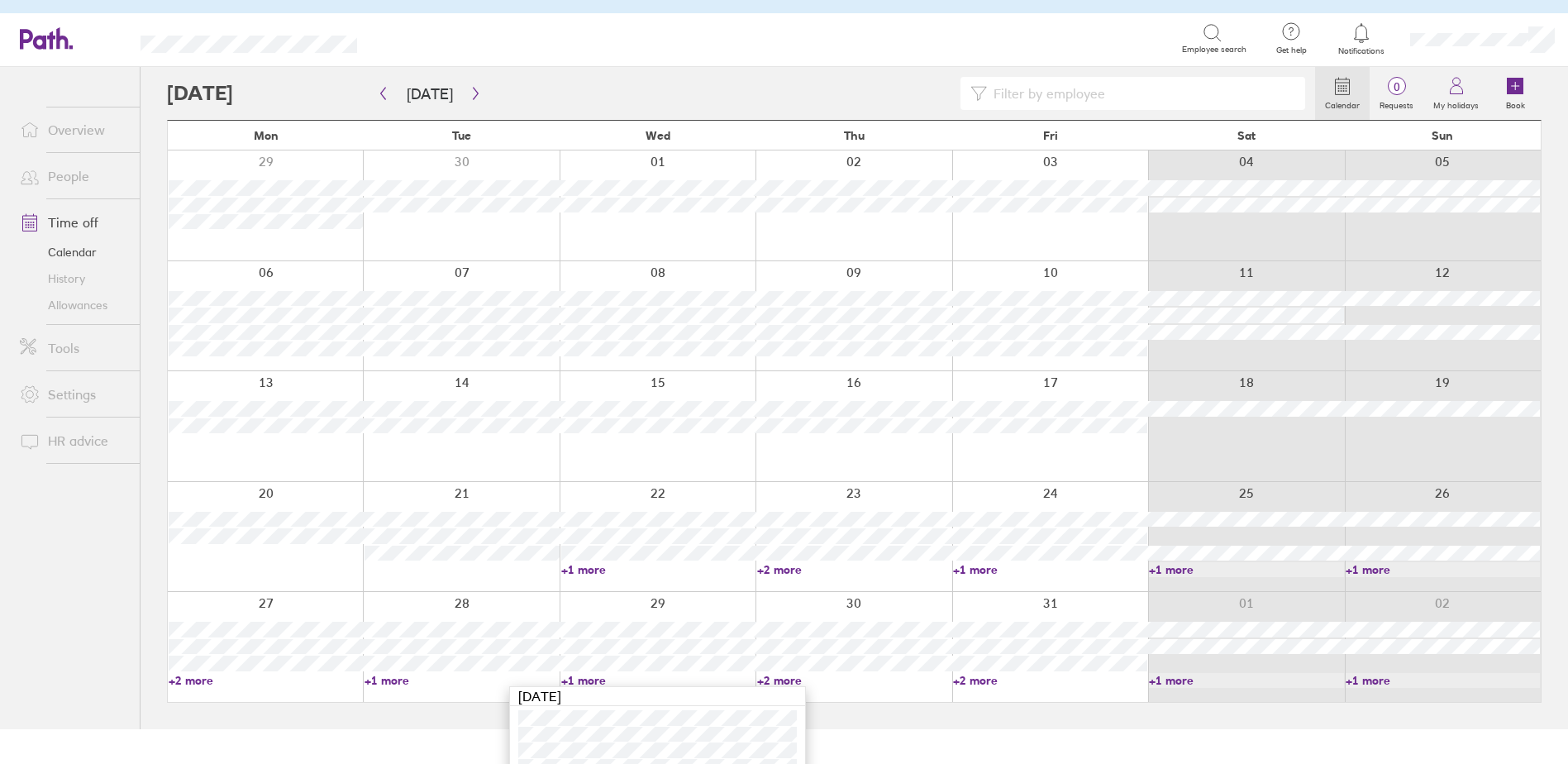
scroll to position [54, 0]
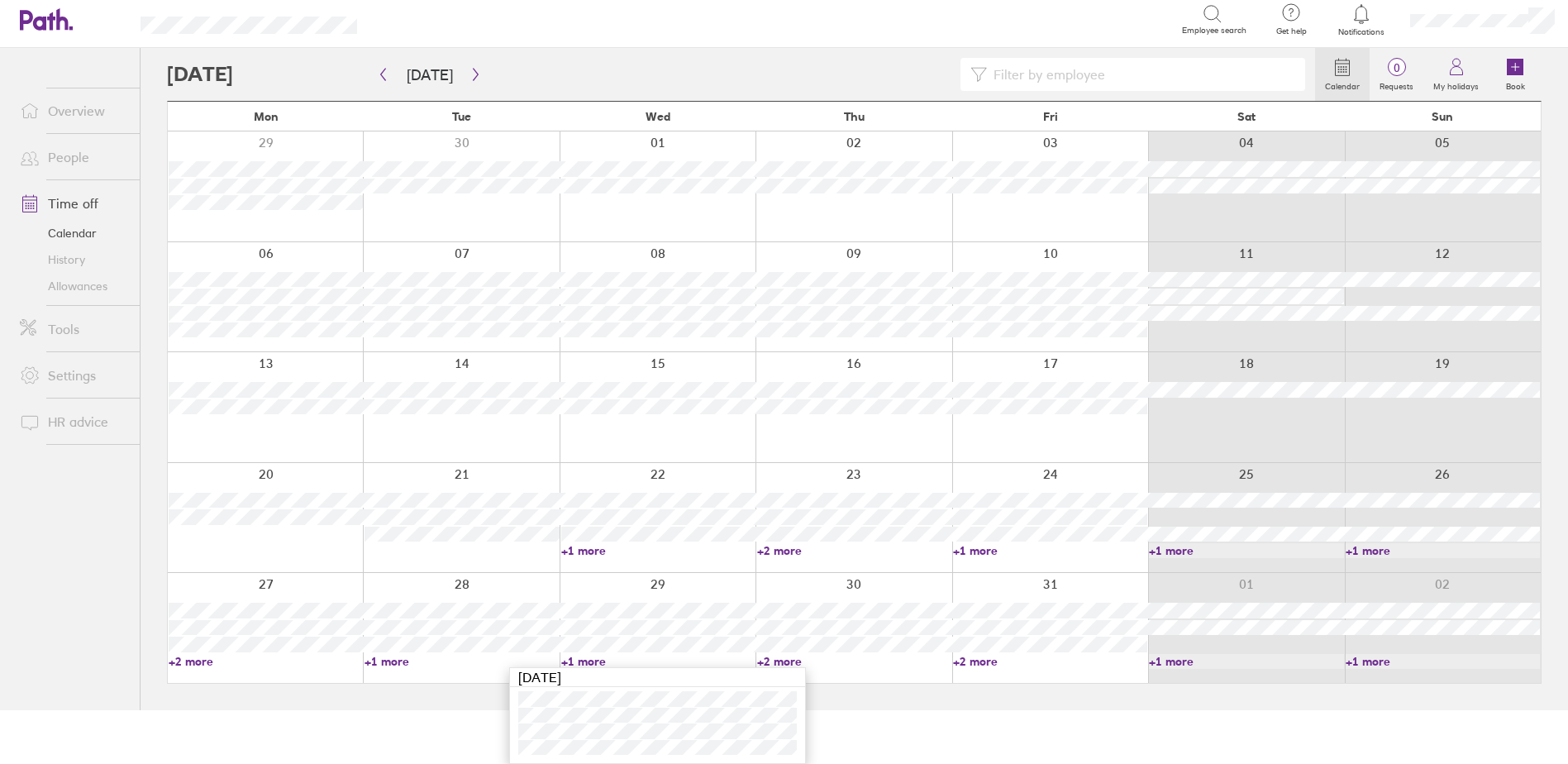
click at [789, 652] on div at bounding box center [854, 628] width 196 height 110
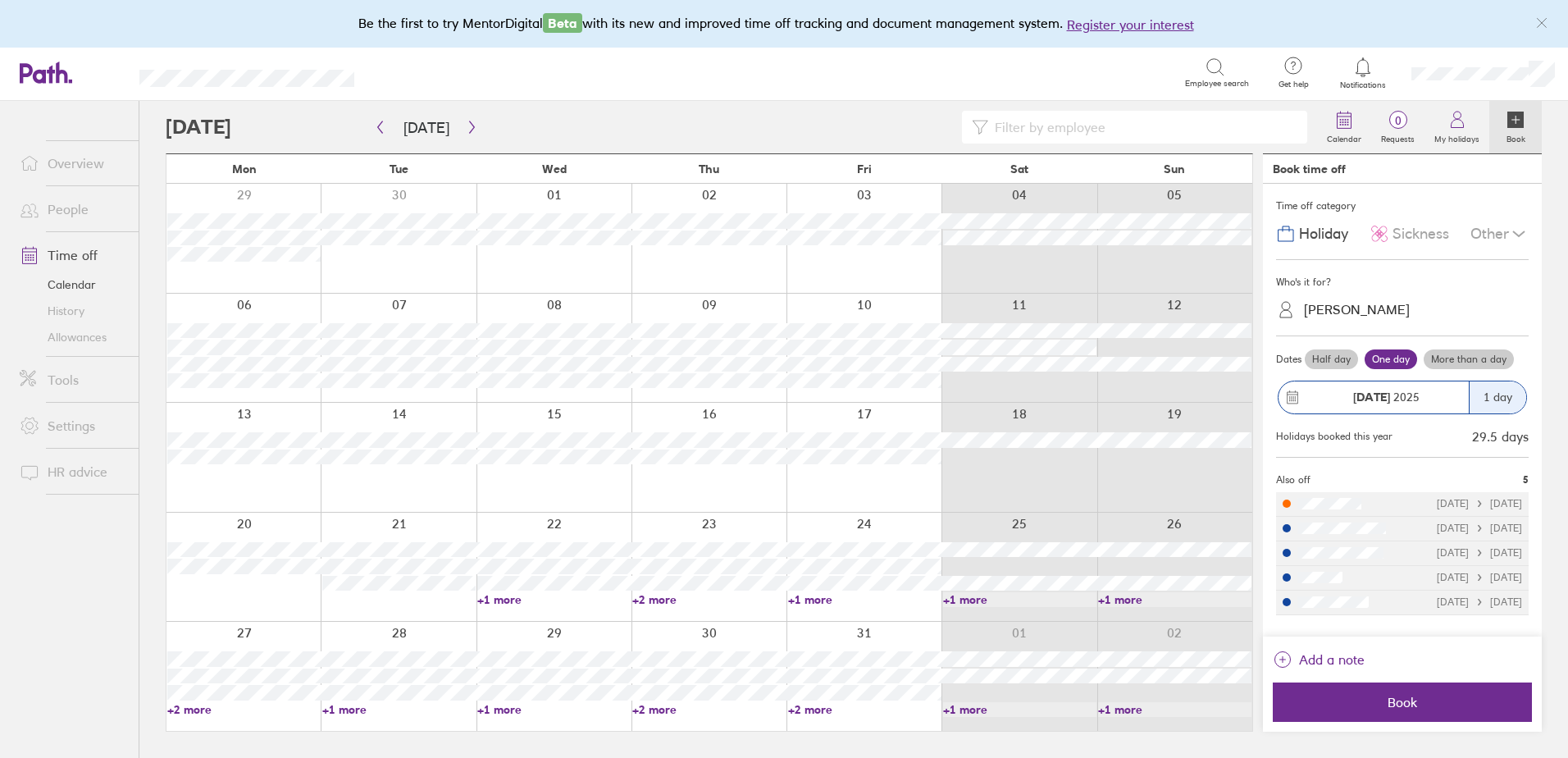
click at [652, 702] on link "+2 more" at bounding box center [708, 710] width 153 height 15
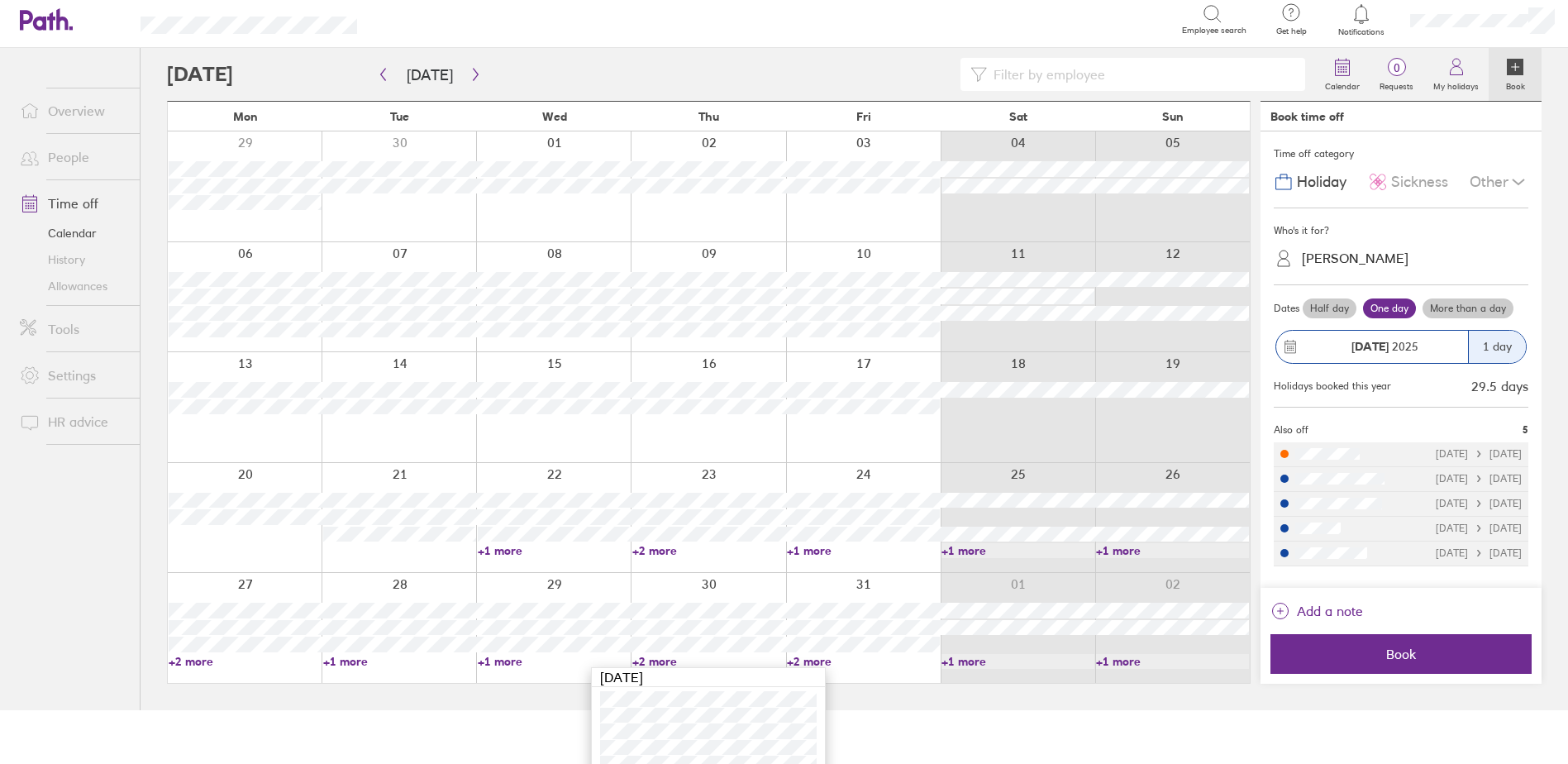
scroll to position [69, 0]
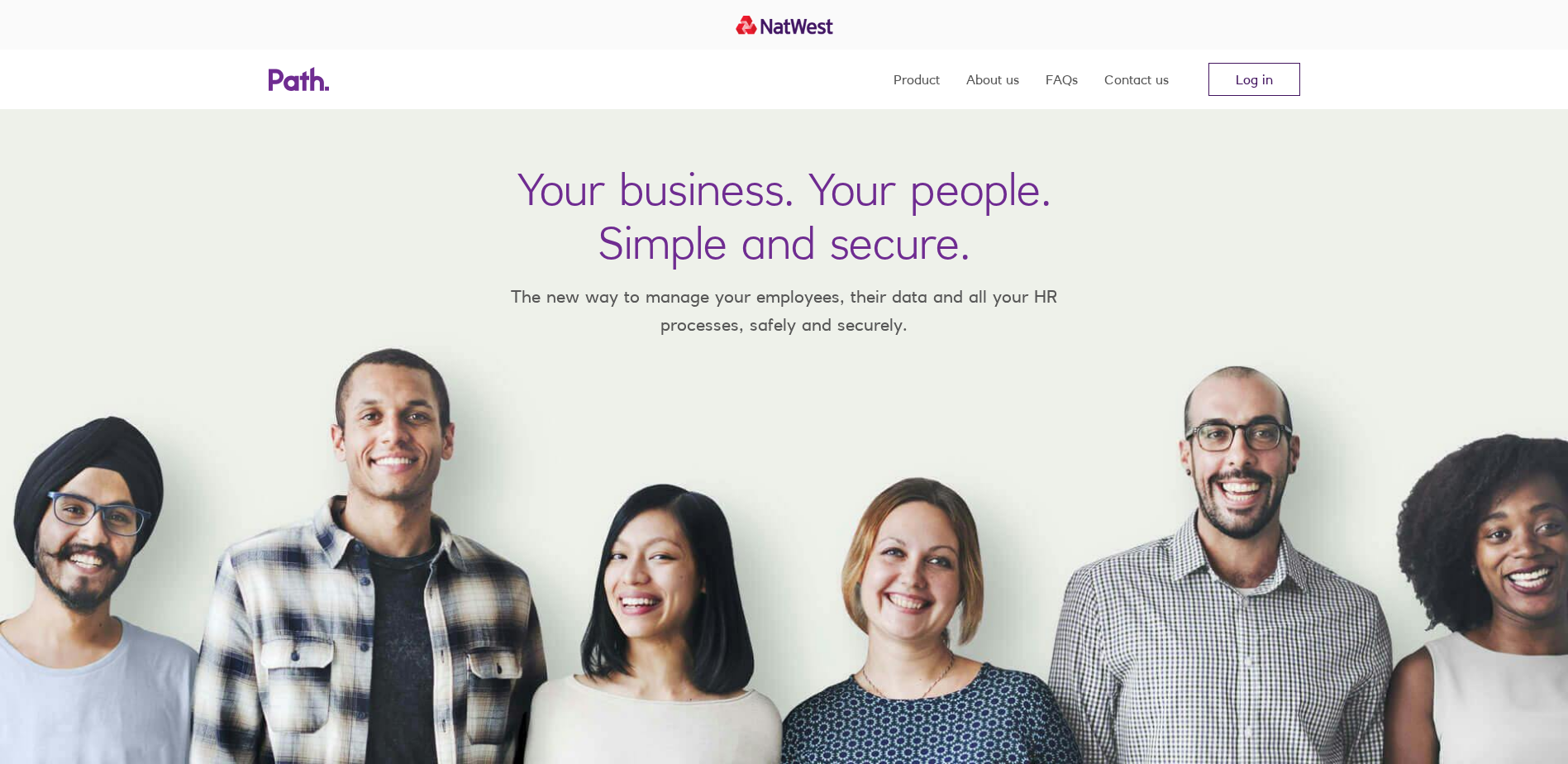
click at [1235, 89] on link "Log in" at bounding box center [1254, 78] width 92 height 33
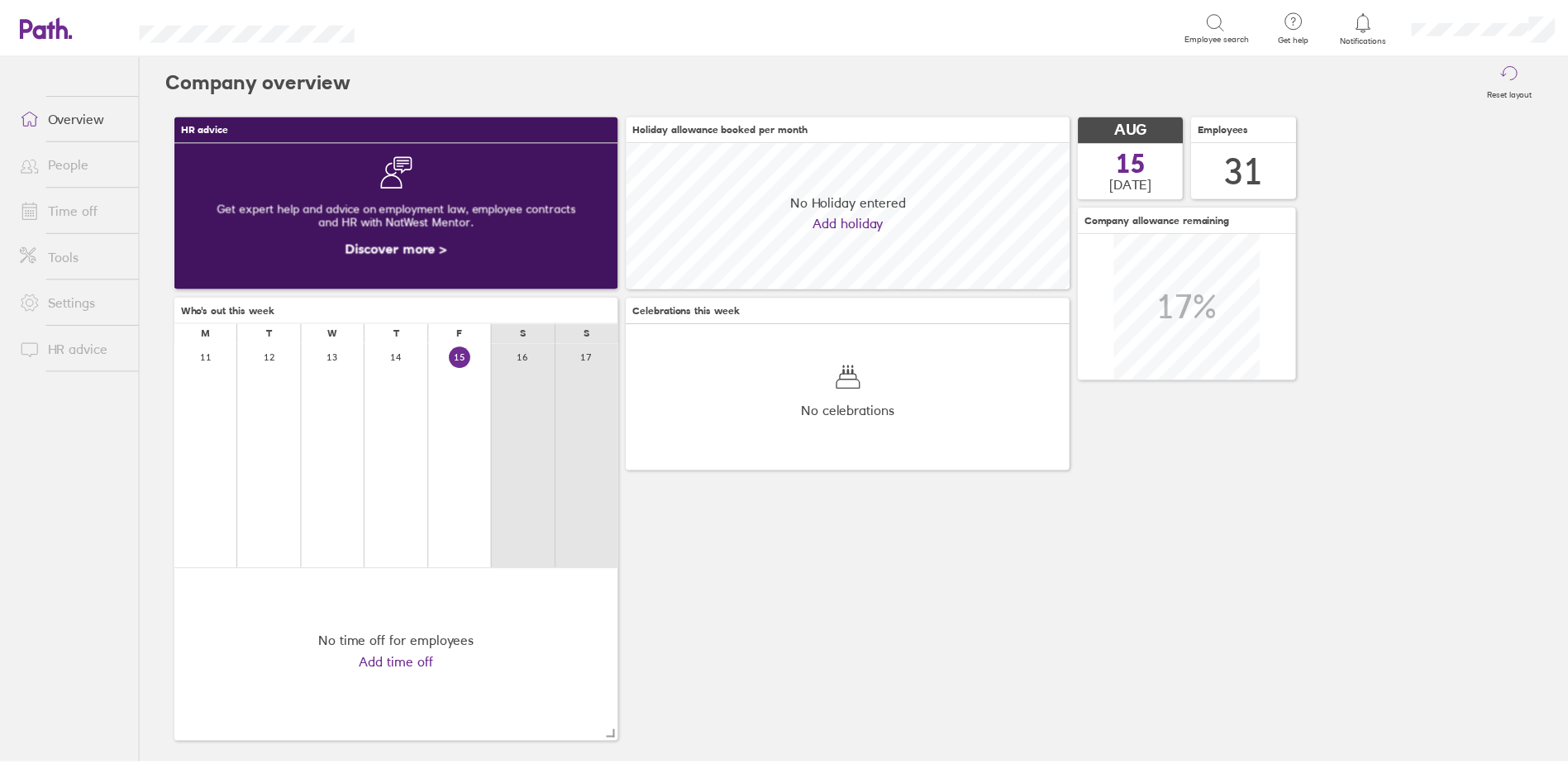
scroll to position [148, 447]
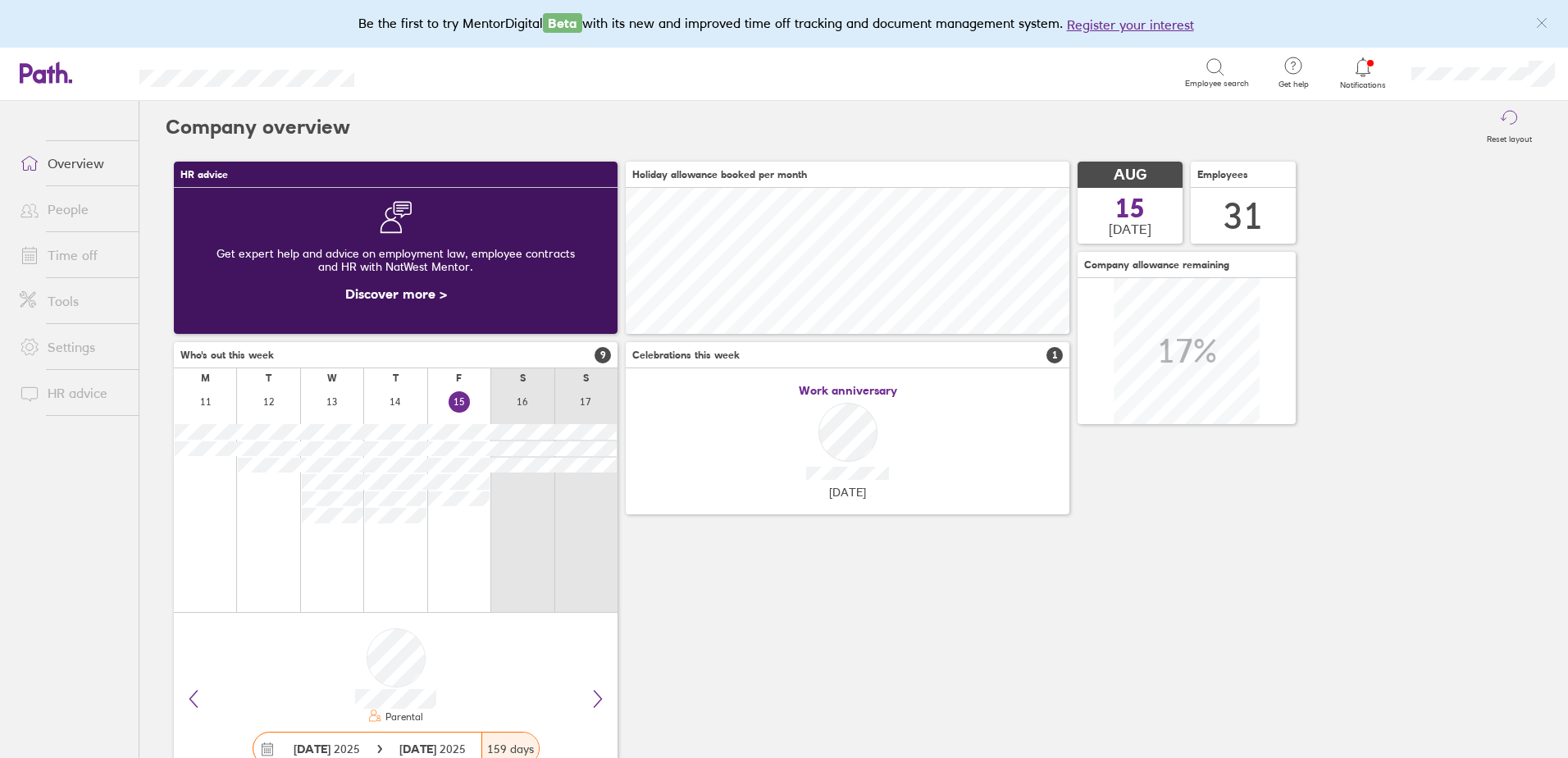
click at [1372, 68] on icon at bounding box center [1362, 67] width 19 height 19
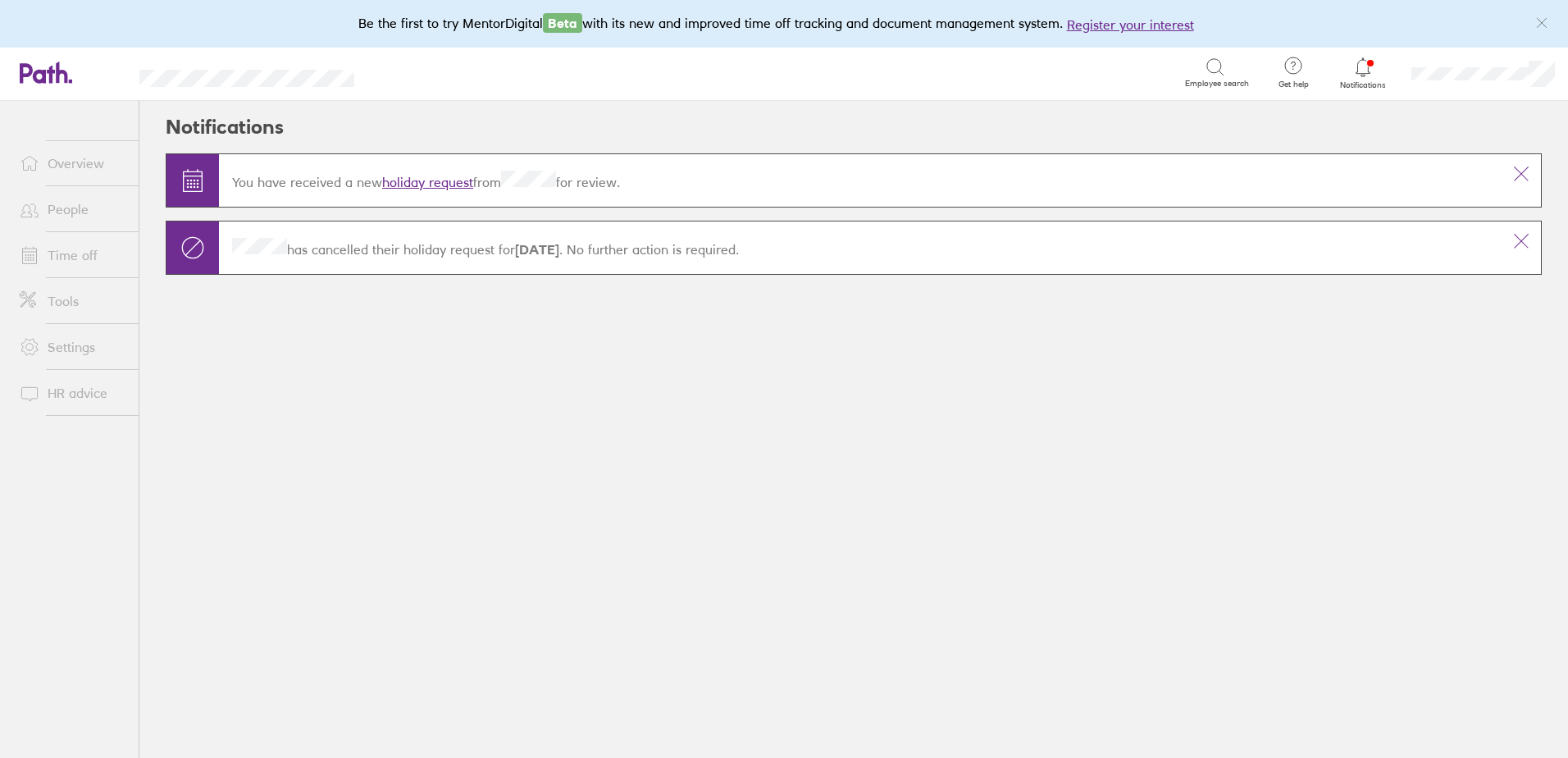
click at [417, 170] on div "You have received a new holiday request from for review." at bounding box center [860, 181] width 1283 height 46
click at [420, 183] on link "holiday request" at bounding box center [427, 183] width 91 height 17
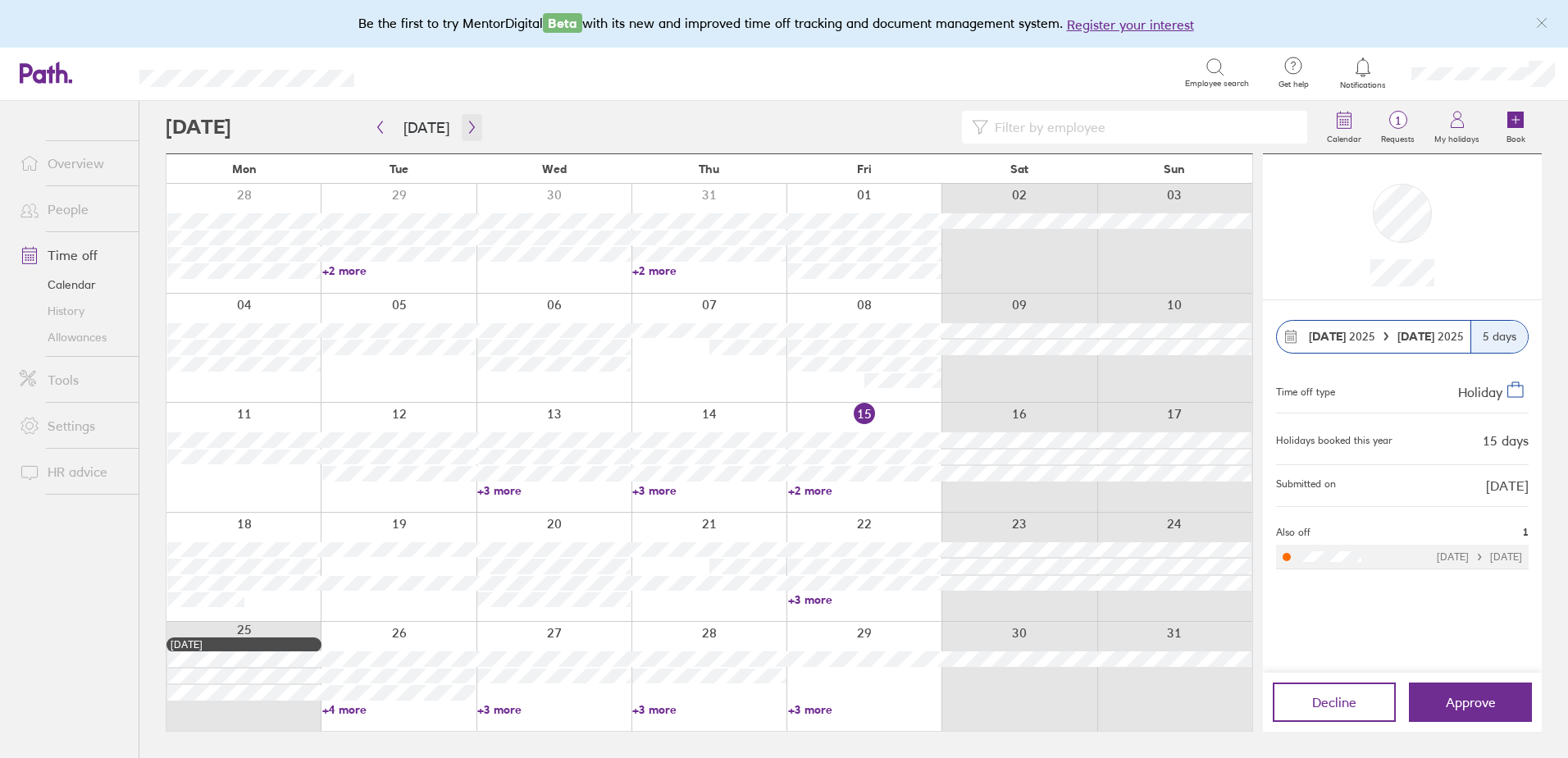
click at [469, 124] on icon "button" at bounding box center [471, 127] width 5 height 12
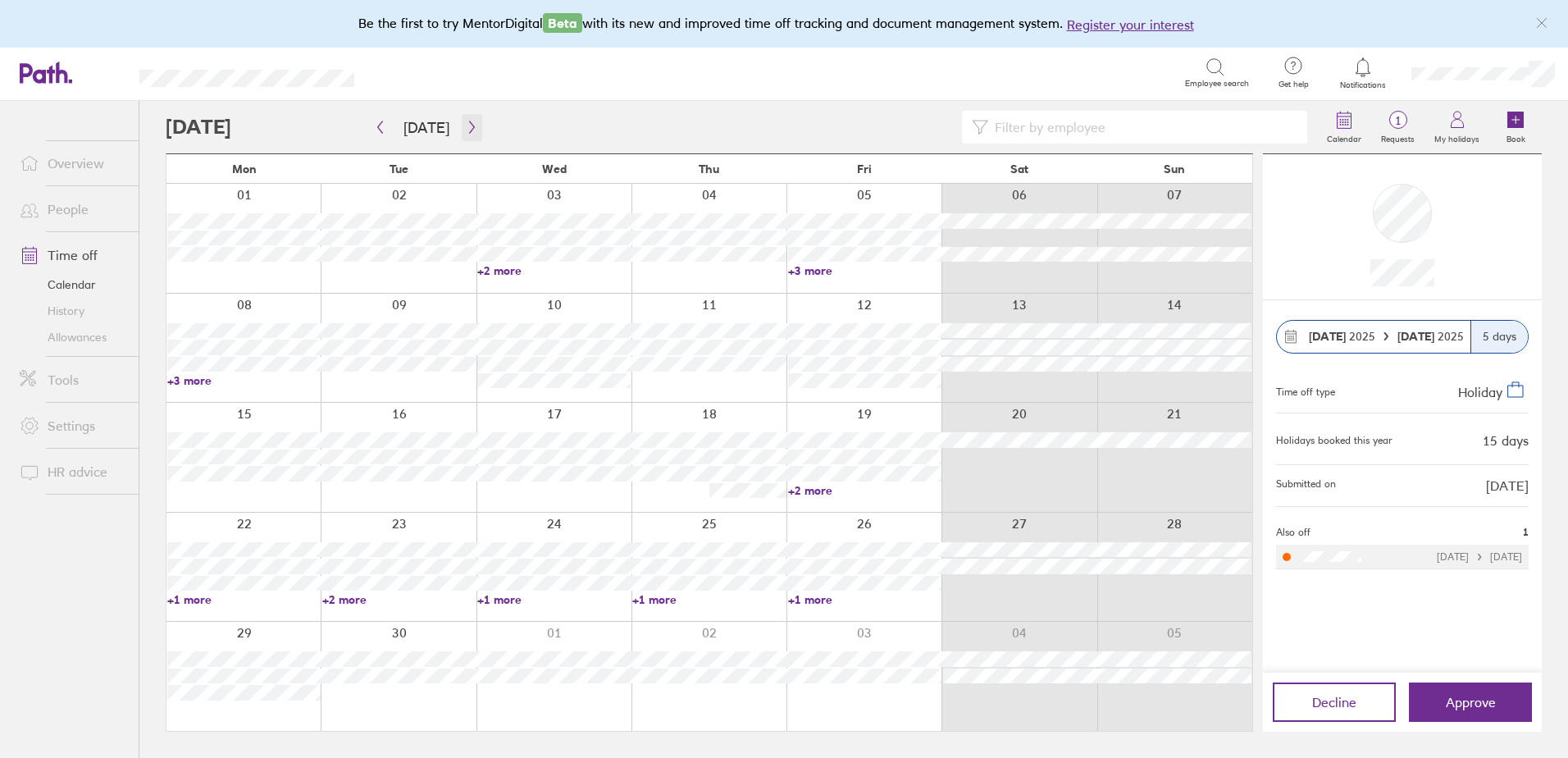
click at [469, 127] on icon "button" at bounding box center [471, 127] width 5 height 12
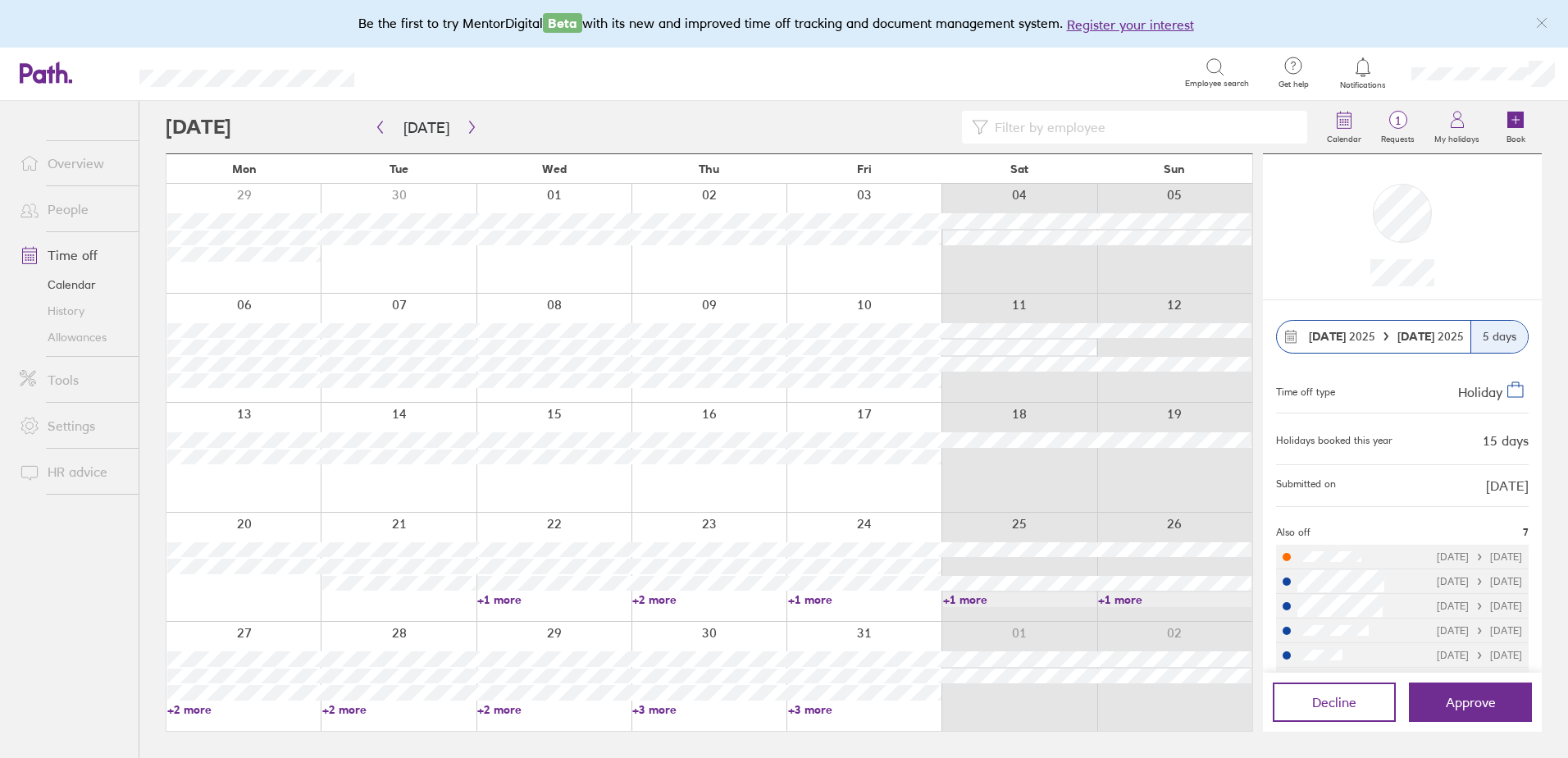
click at [203, 708] on link "+2 more" at bounding box center [244, 710] width 153 height 15
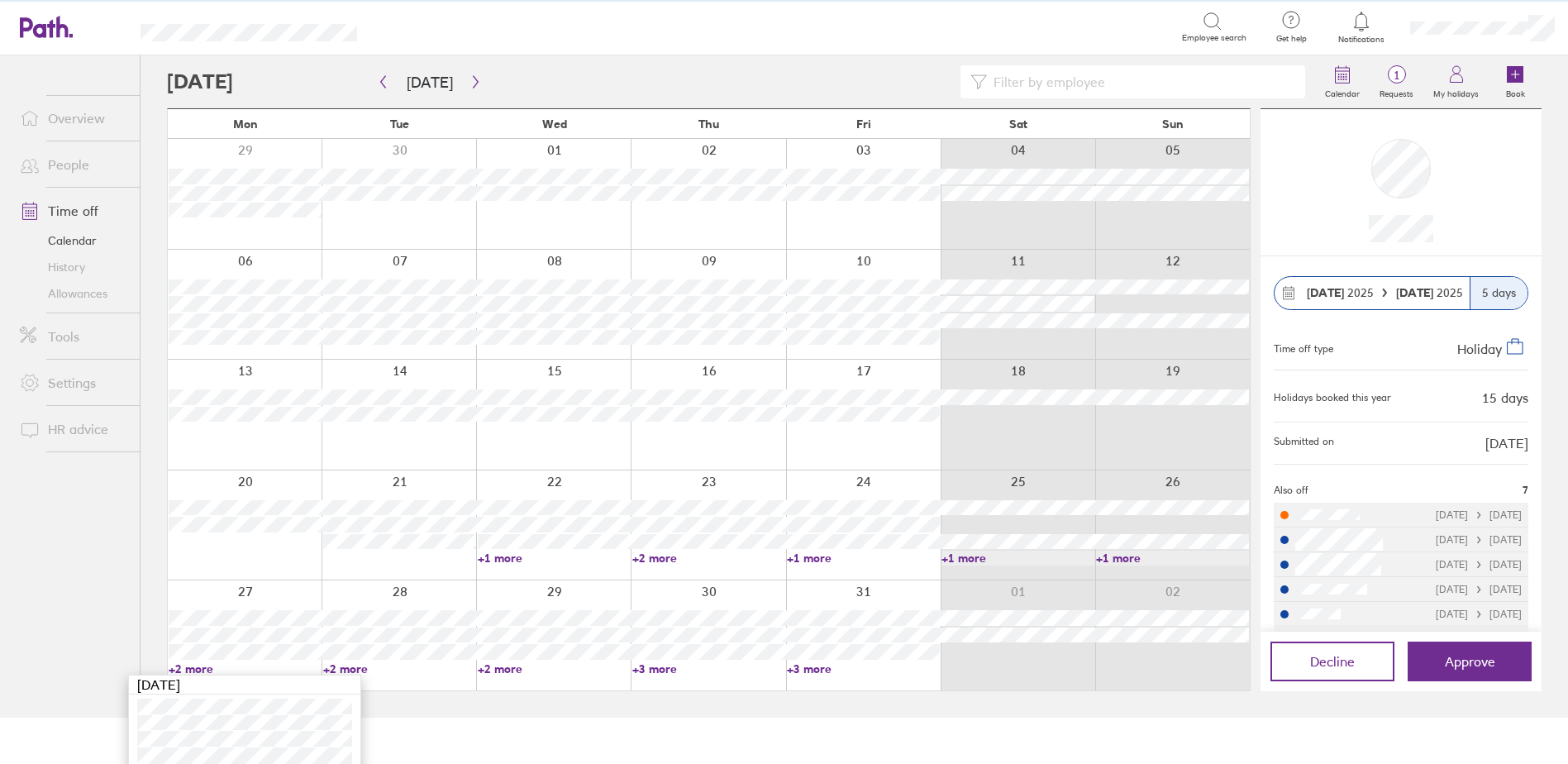
scroll to position [71, 0]
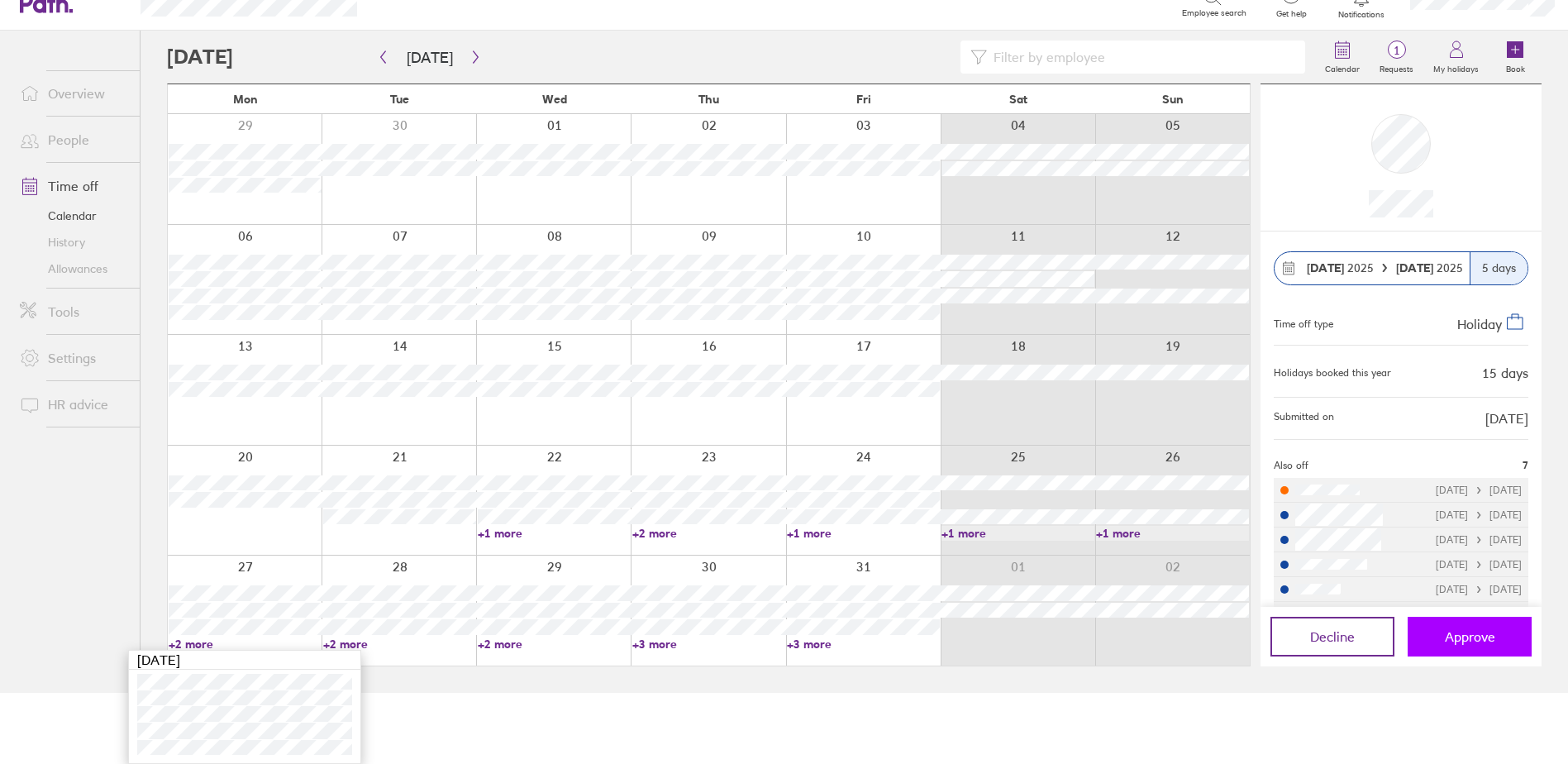
click at [1472, 640] on span "Approve" at bounding box center [1470, 636] width 50 height 15
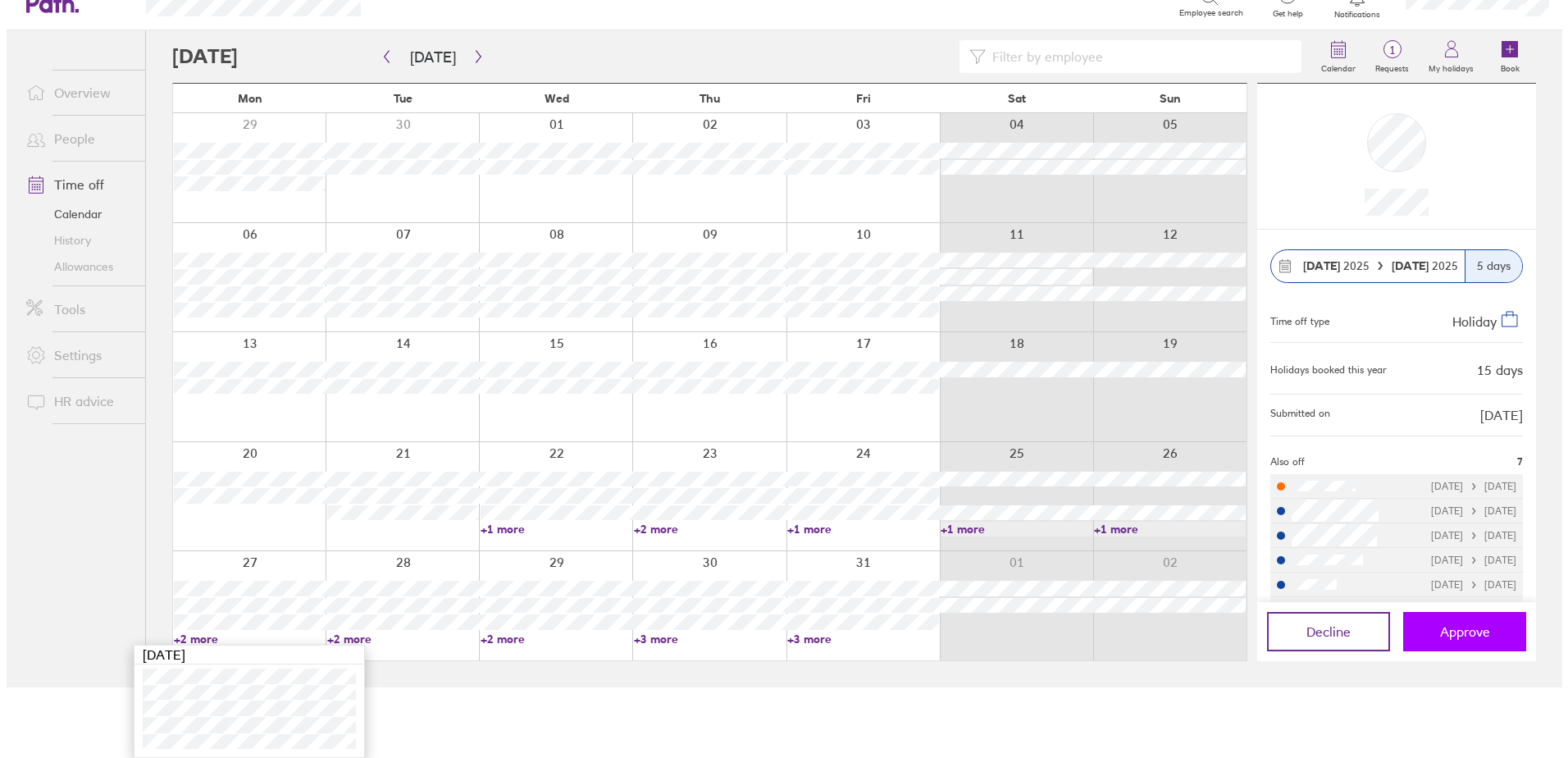
scroll to position [0, 0]
